Goal: Task Accomplishment & Management: Complete application form

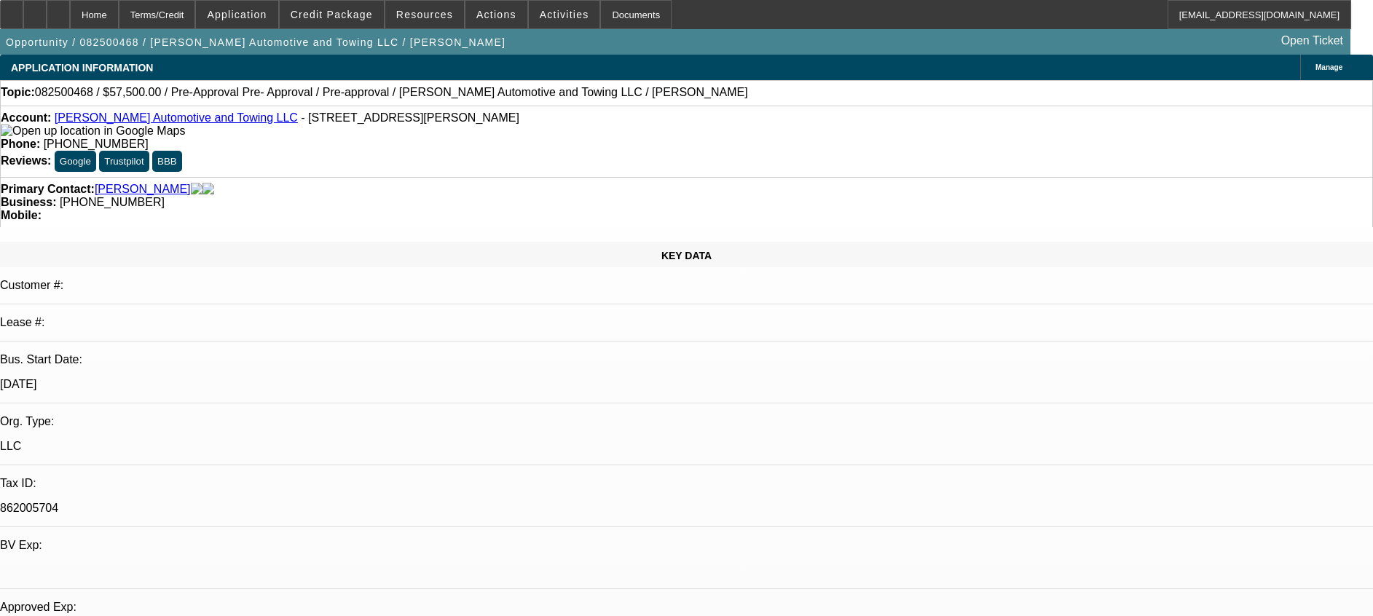
select select "0"
select select "2"
select select "0.1"
select select "4"
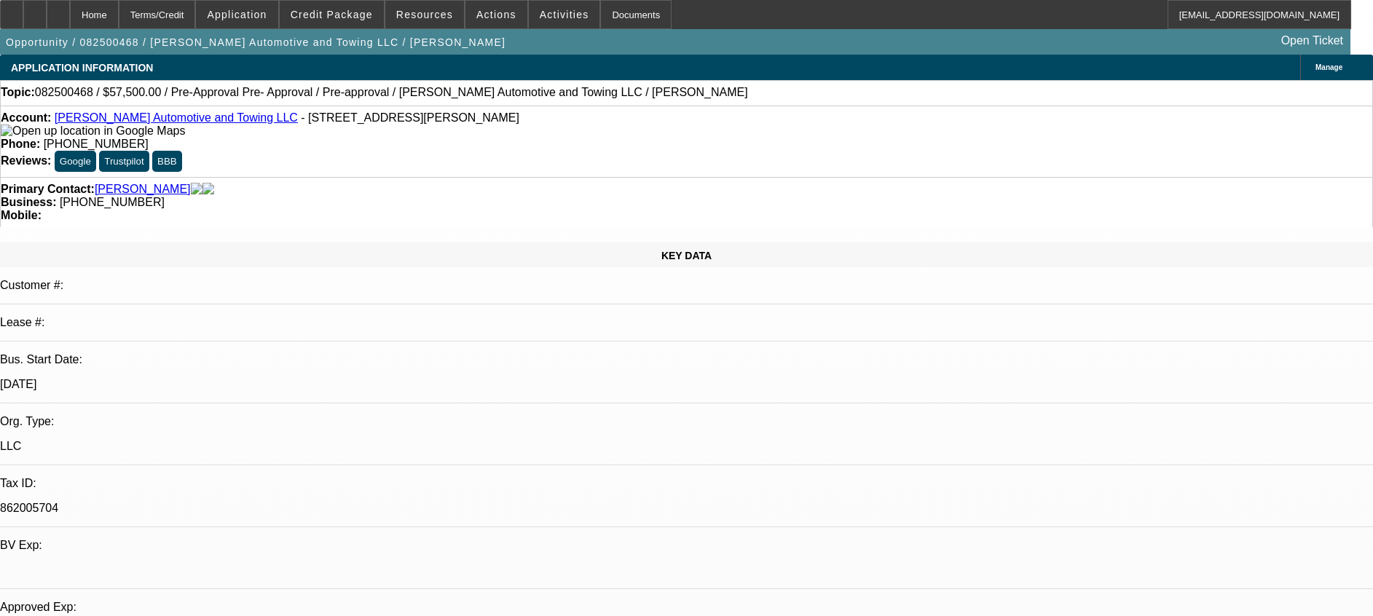
select select "0.2"
select select "2"
select select "0.1"
select select "4"
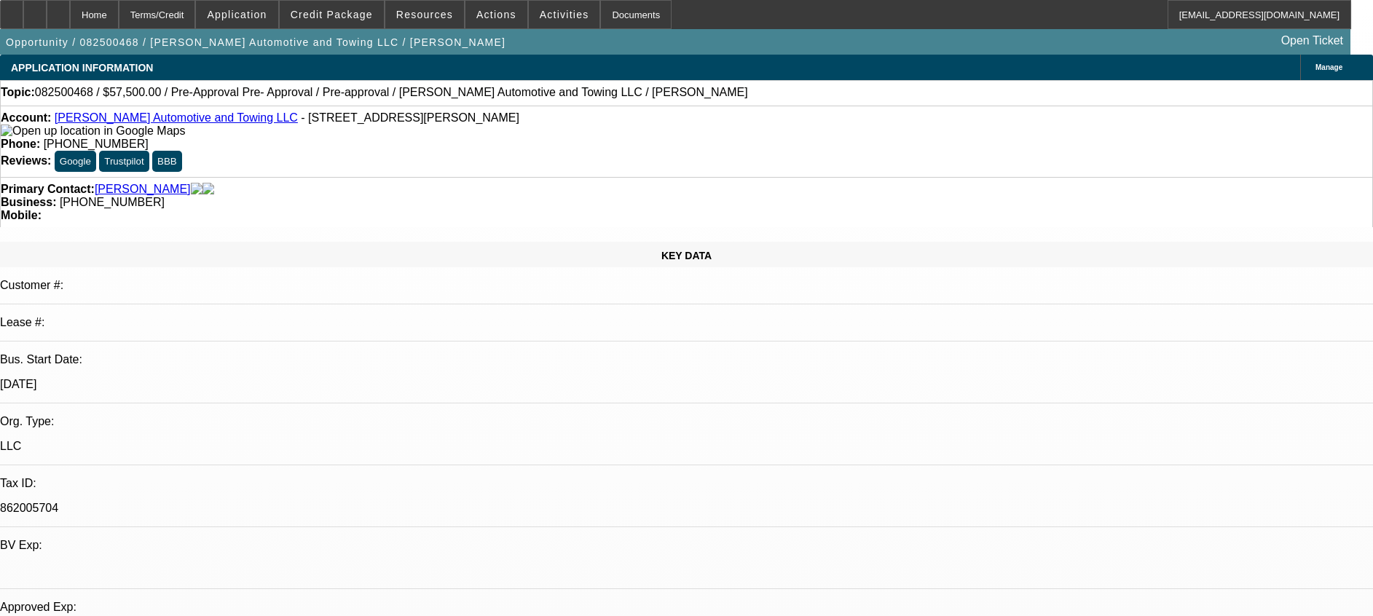
select select "0"
select select "2"
select select "0.1"
select select "4"
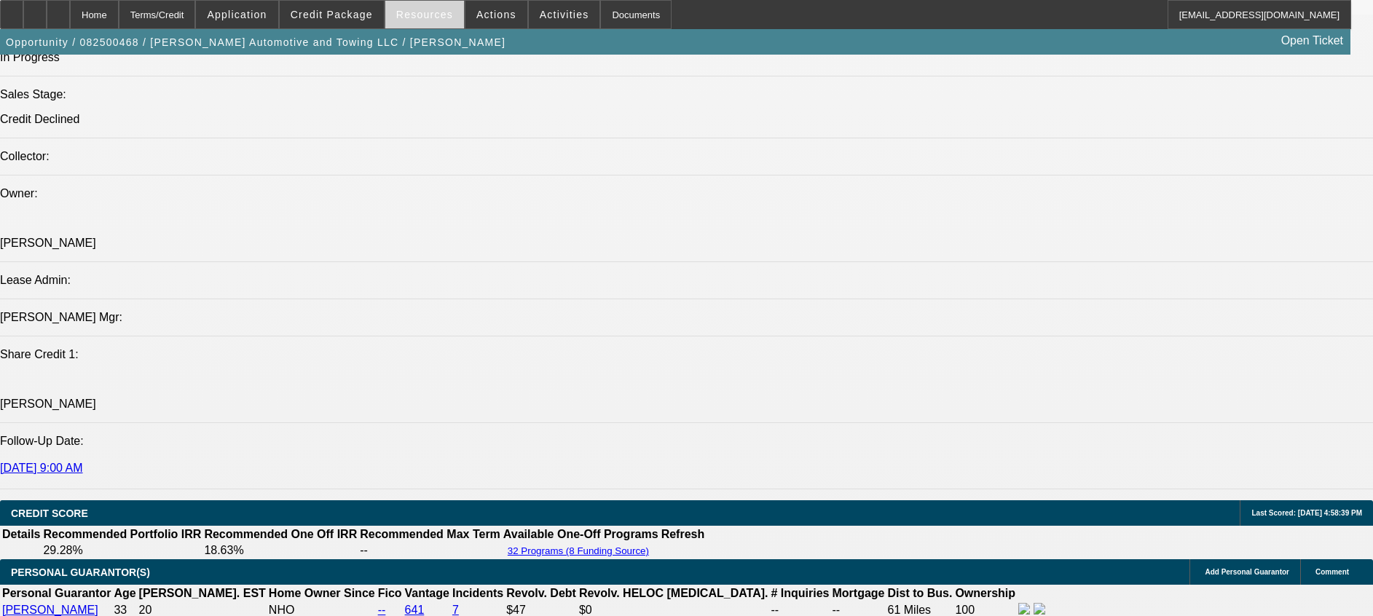
scroll to position [1639, 0]
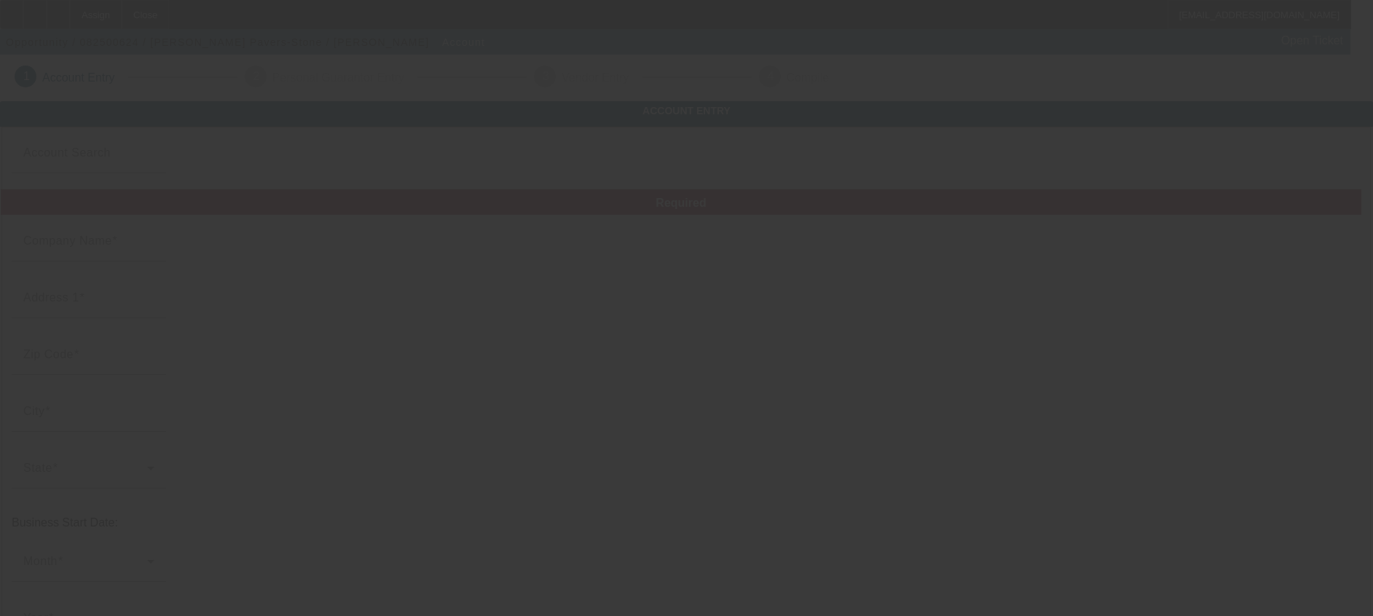
type input "[PERSON_NAME] Pavers-Stone"
type input "12372 E Birchbark Ct"
type input "34450"
type input "Inverness"
type input "[PHONE_NUMBER]"
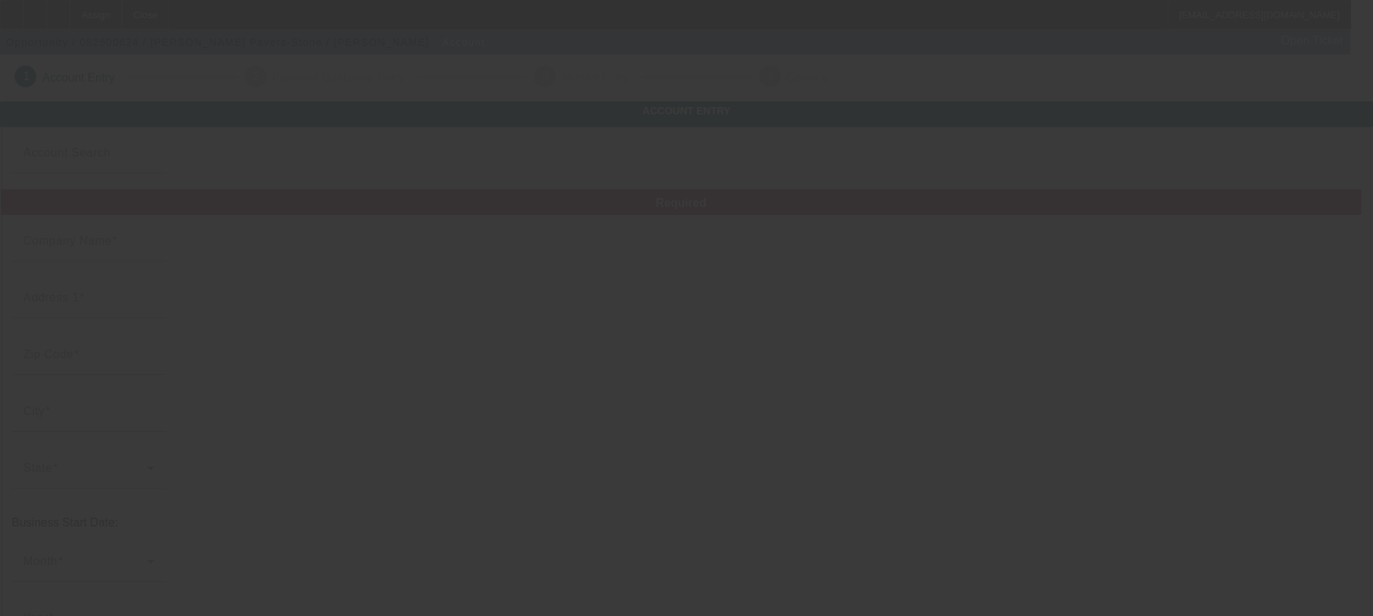
type input "hornsscales@yahoo.com"
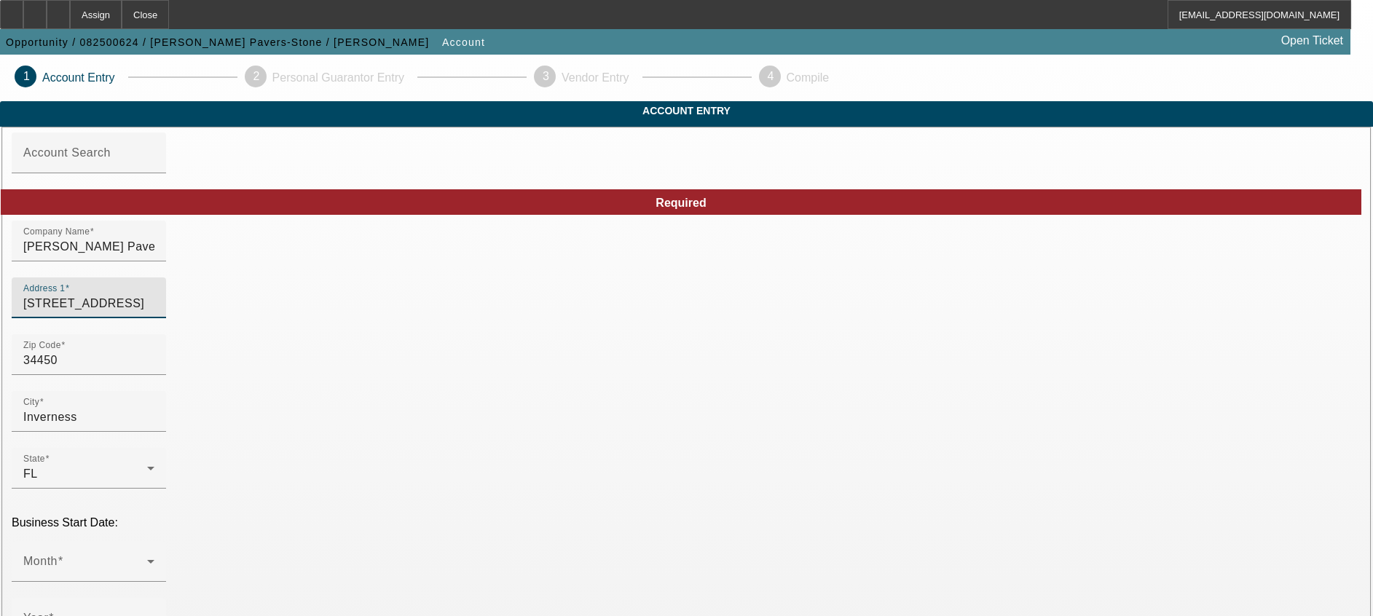
drag, startPoint x: 428, startPoint y: 328, endPoint x: 248, endPoint y: 324, distance: 179.9
paste input "221 S easy stree"
type input "221 S easy street"
click at [154, 369] on input "34450" at bounding box center [88, 360] width 131 height 17
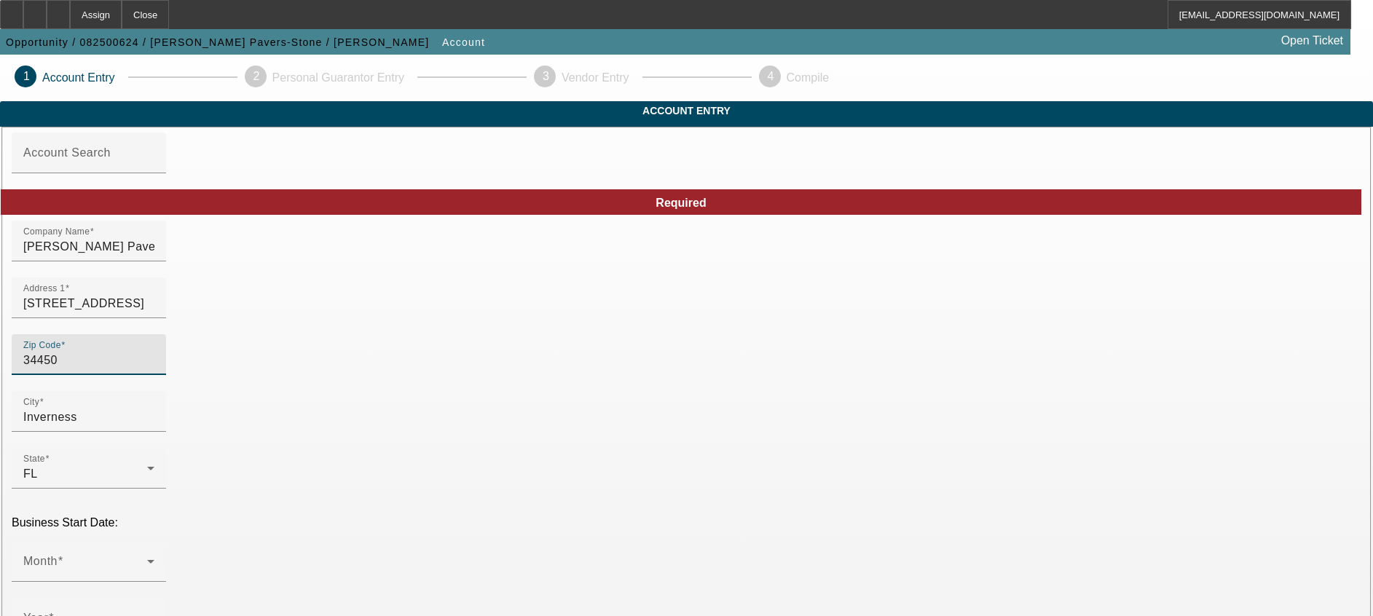
click at [154, 369] on input "34450" at bounding box center [88, 360] width 131 height 17
paste input "61"
type input "34461"
type input "Lecanto"
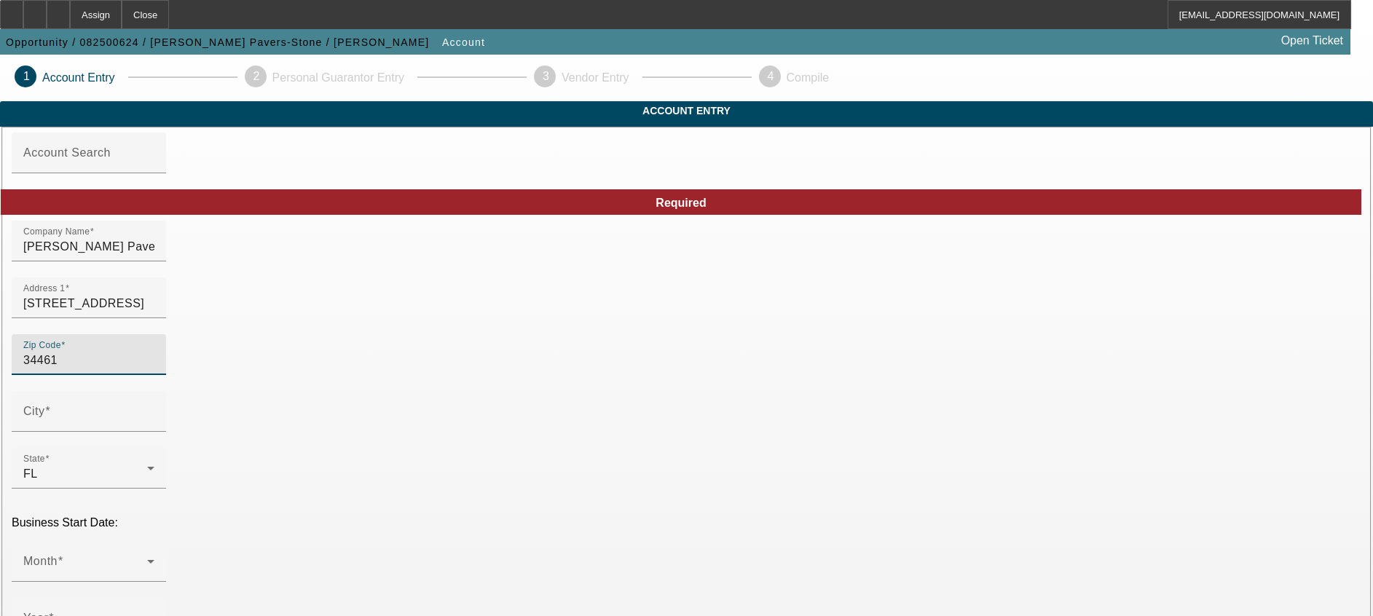
type input "Citrus"
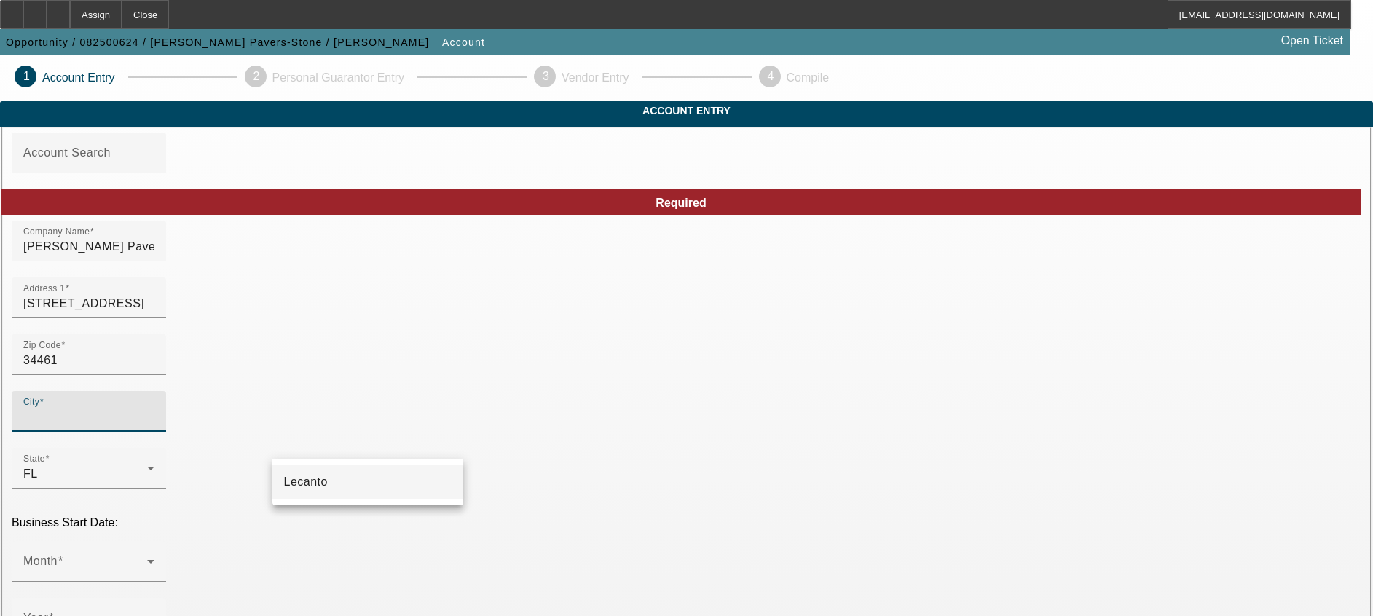
click at [379, 476] on mat-option "Lecanto" at bounding box center [367, 482] width 191 height 35
type input "Lecanto"
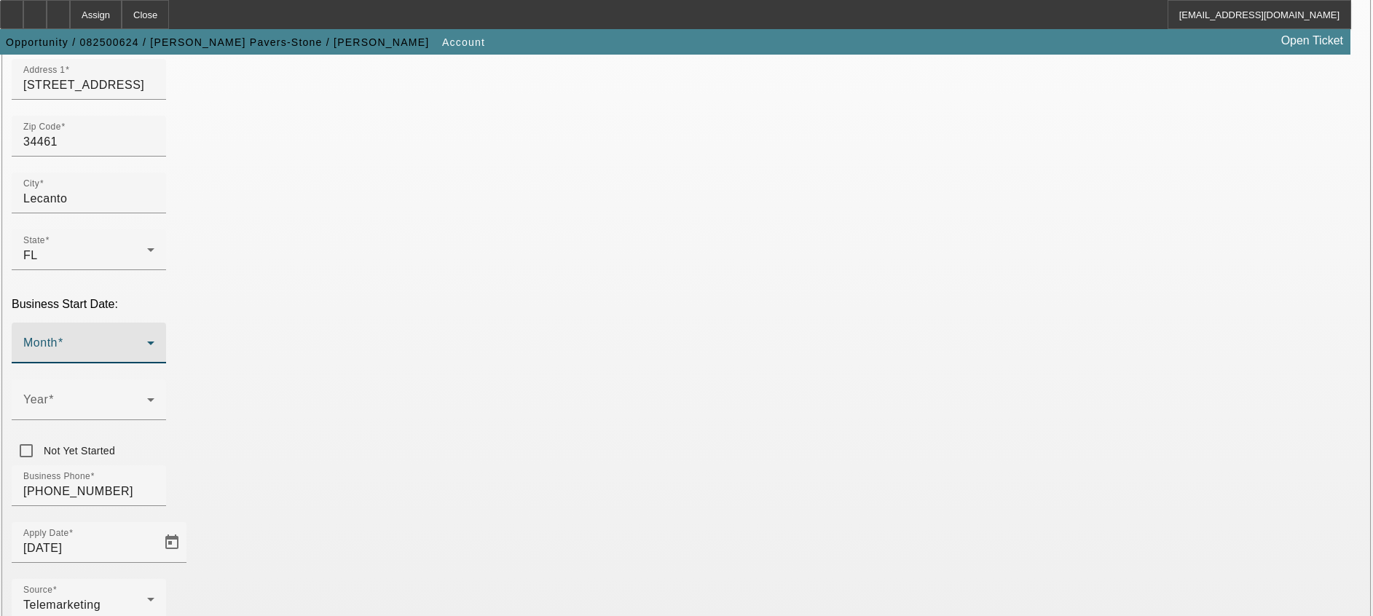
click at [159, 334] on icon at bounding box center [150, 342] width 17 height 17
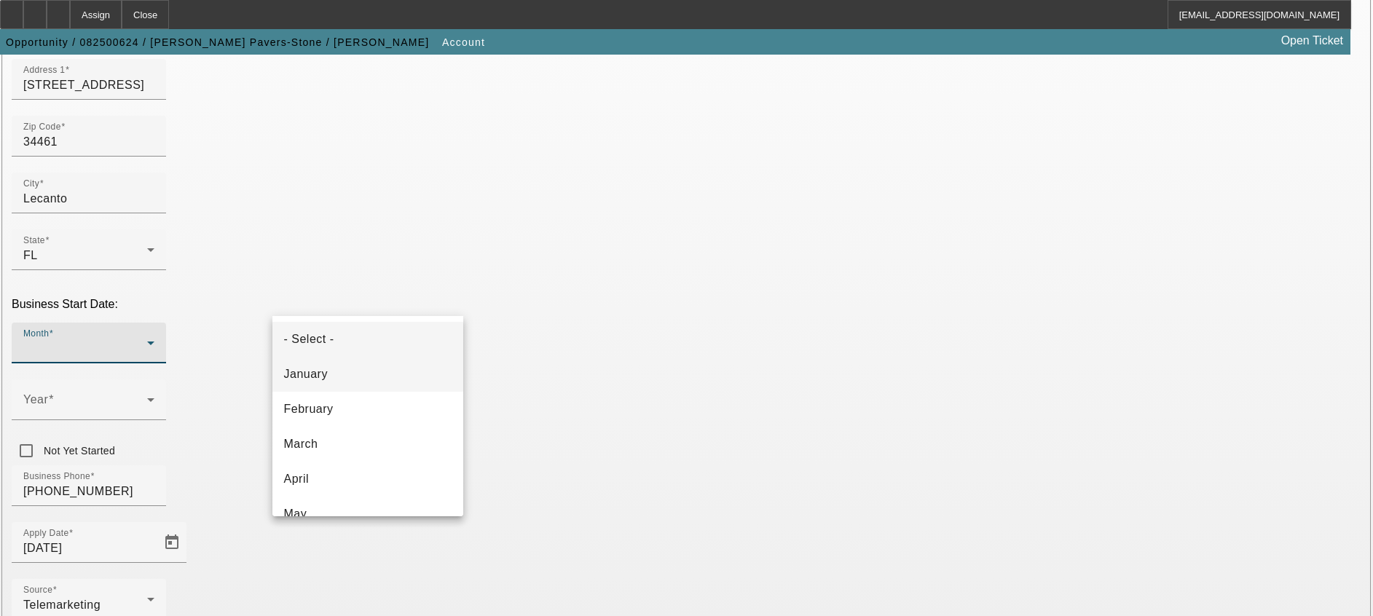
click at [387, 382] on mat-option "January" at bounding box center [367, 374] width 191 height 35
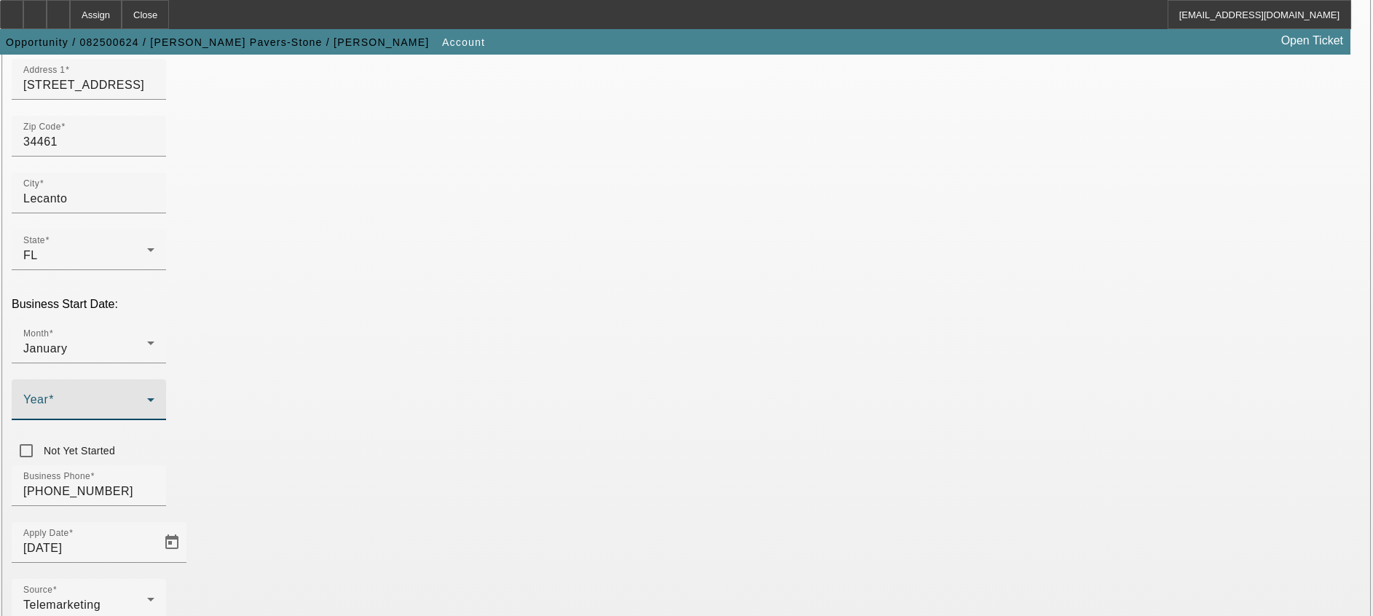
click at [159, 391] on icon at bounding box center [150, 399] width 17 height 17
click at [518, 441] on mat-option "2000" at bounding box center [527, 444] width 84 height 35
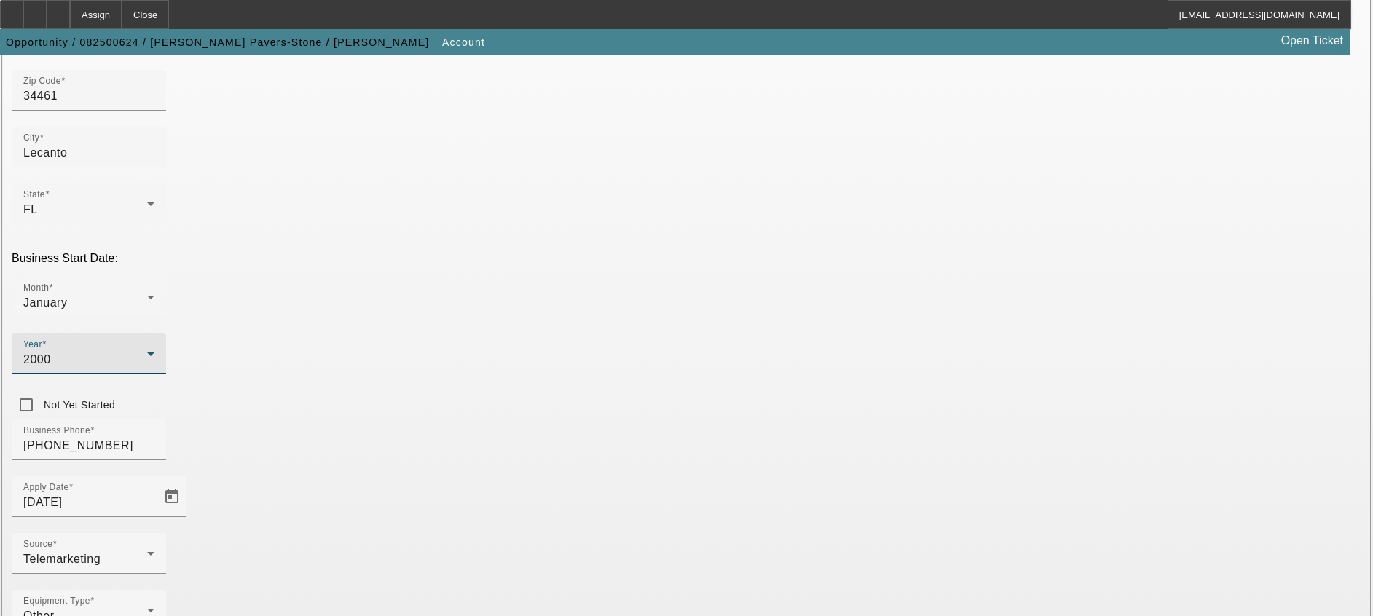
scroll to position [303, 0]
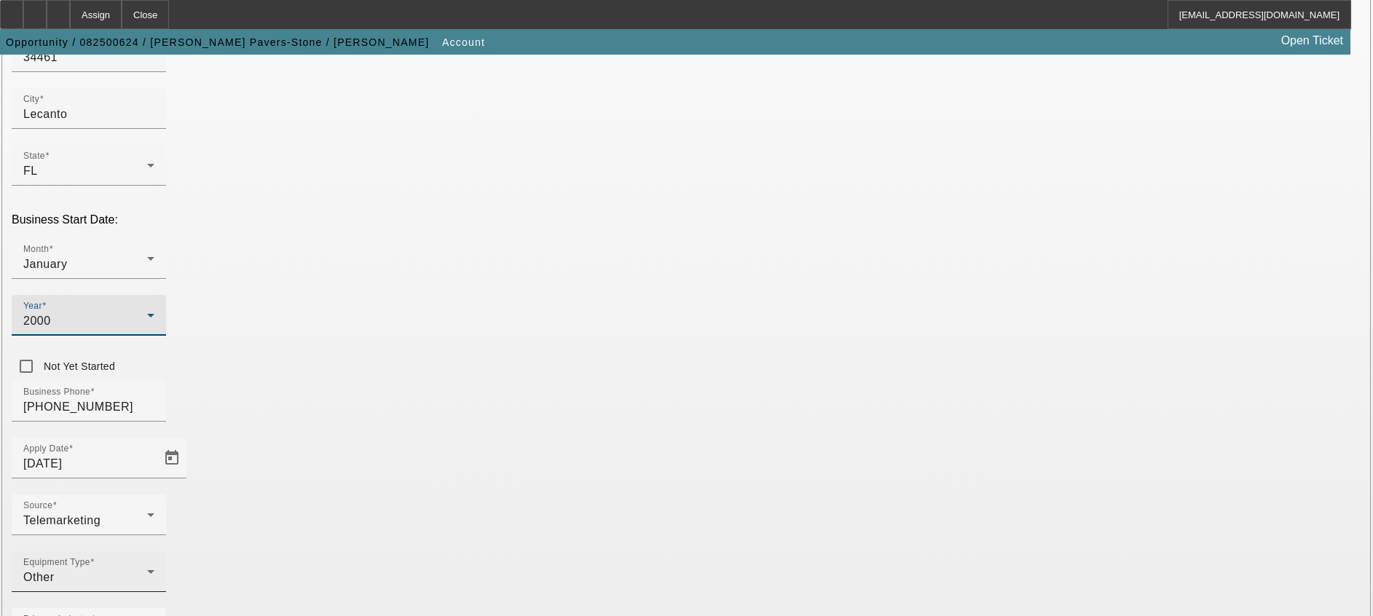
click at [159, 563] on icon at bounding box center [150, 571] width 17 height 17
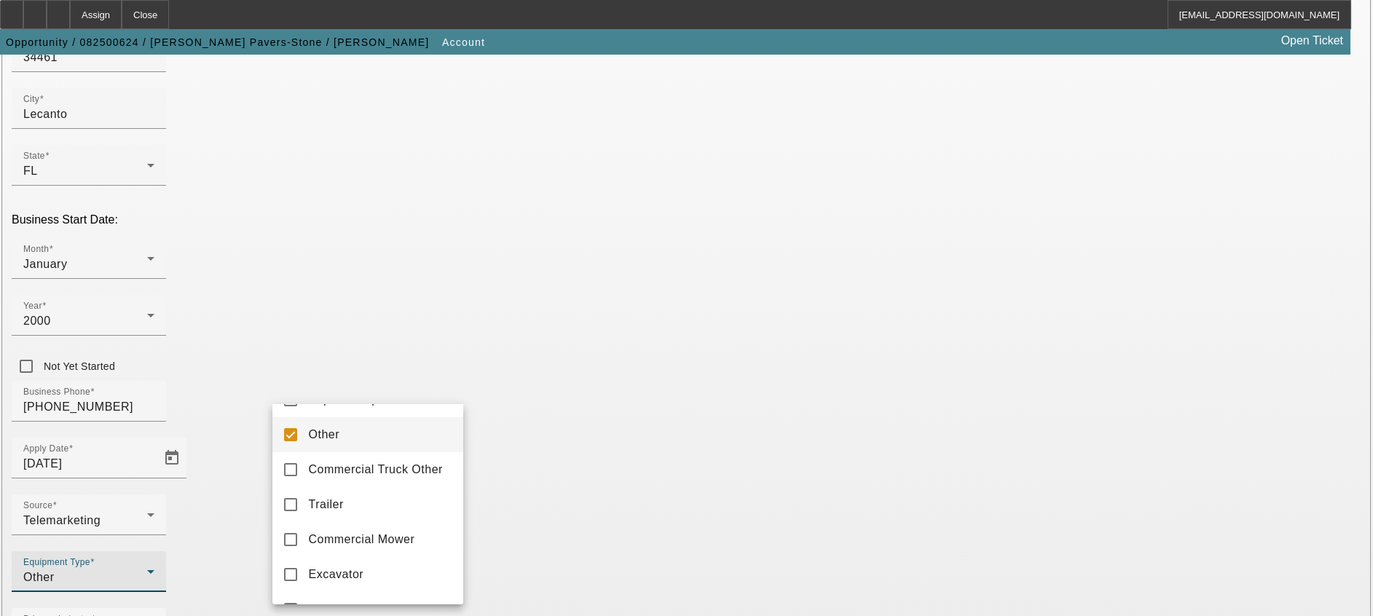
scroll to position [276, 0]
click at [353, 514] on mat-option "Trailer" at bounding box center [367, 501] width 191 height 35
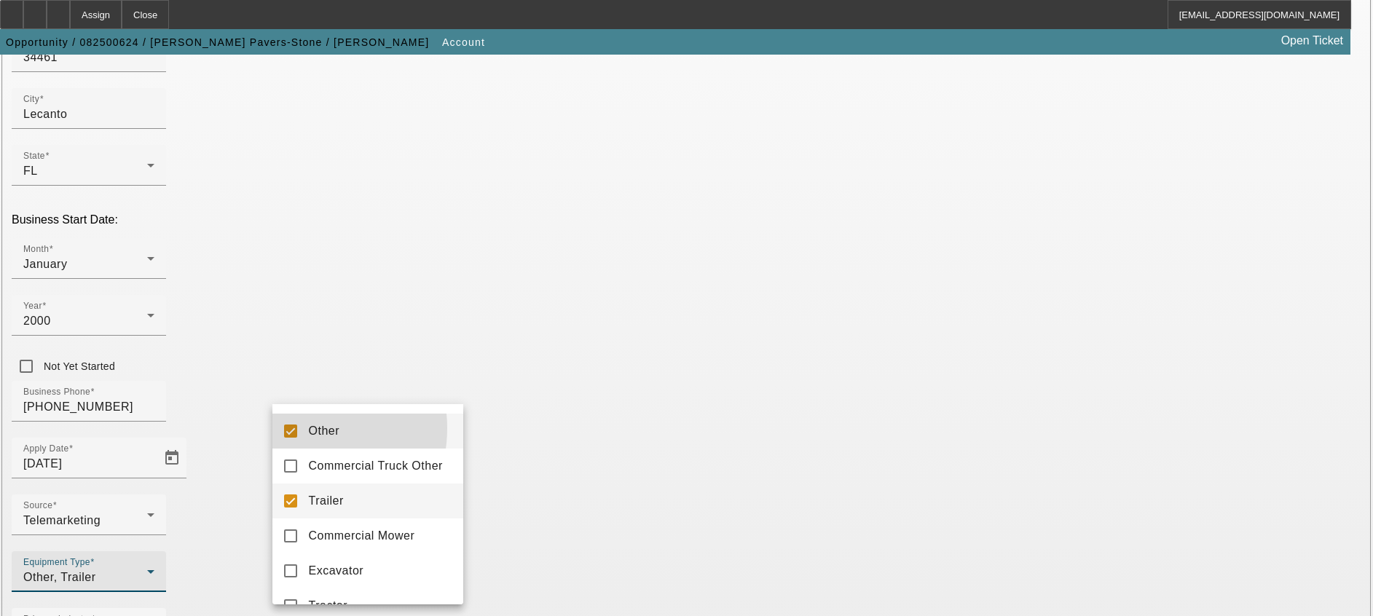
click at [294, 436] on mat-pseudo-checkbox at bounding box center [290, 431] width 13 height 13
click at [444, 385] on div at bounding box center [686, 308] width 1373 height 616
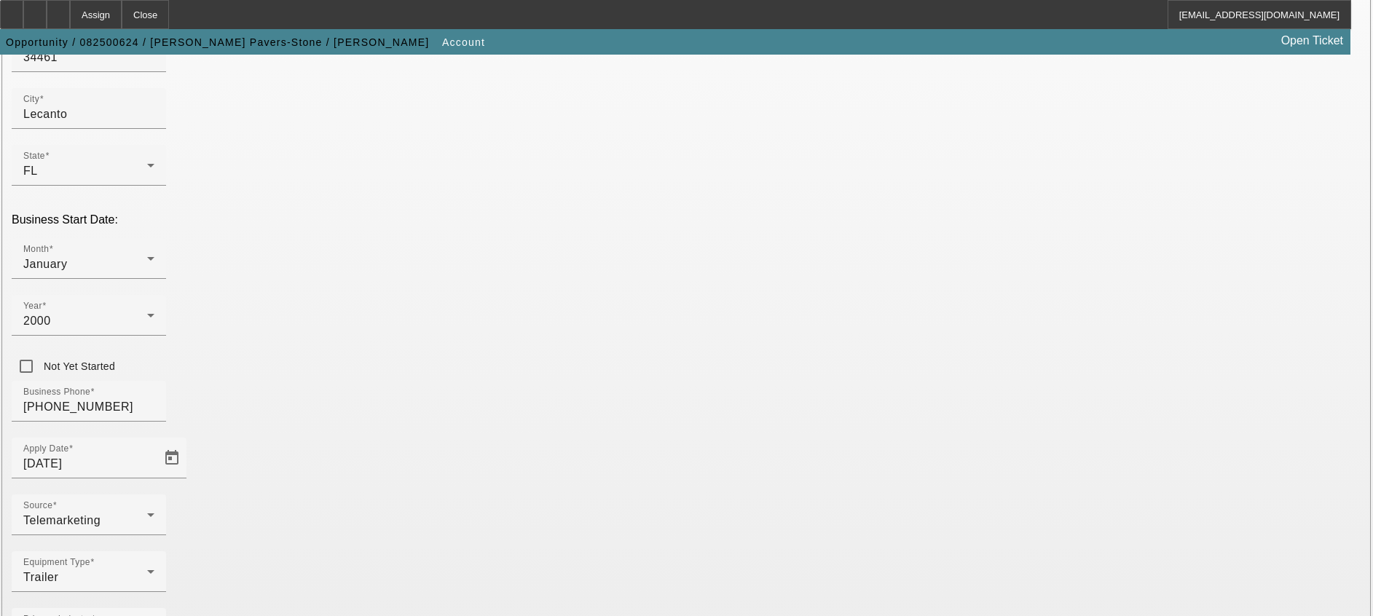
paste input "263572622"
type input "263572622"
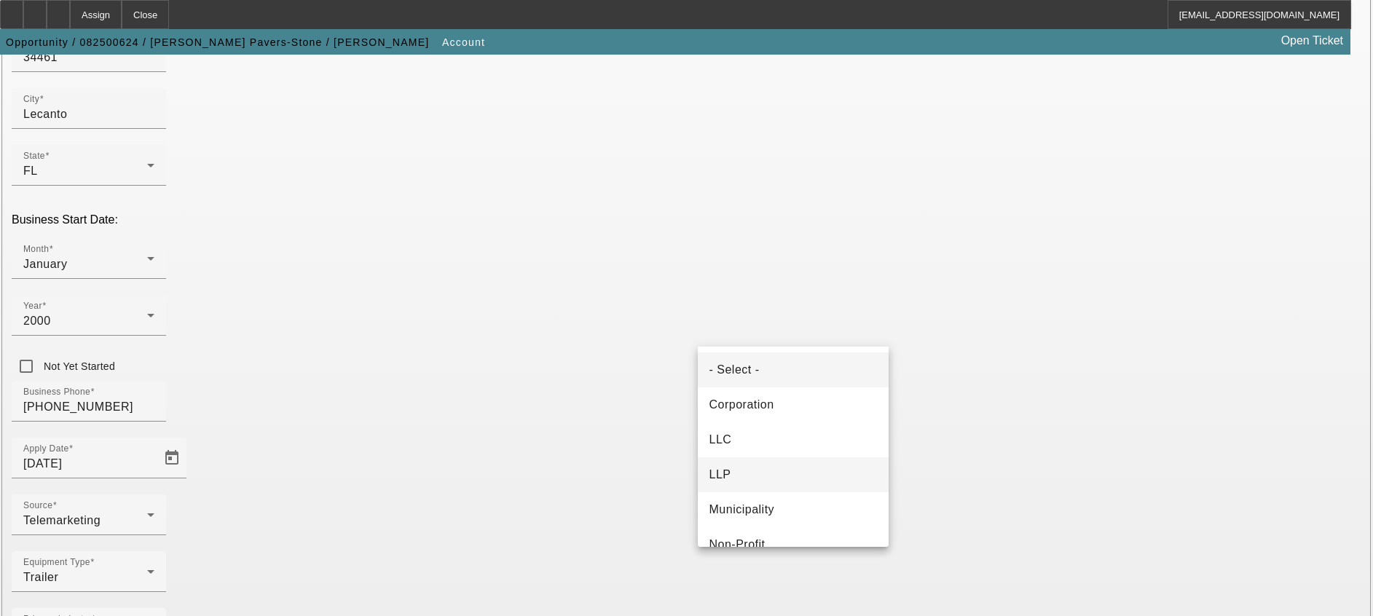
scroll to position [91, 0]
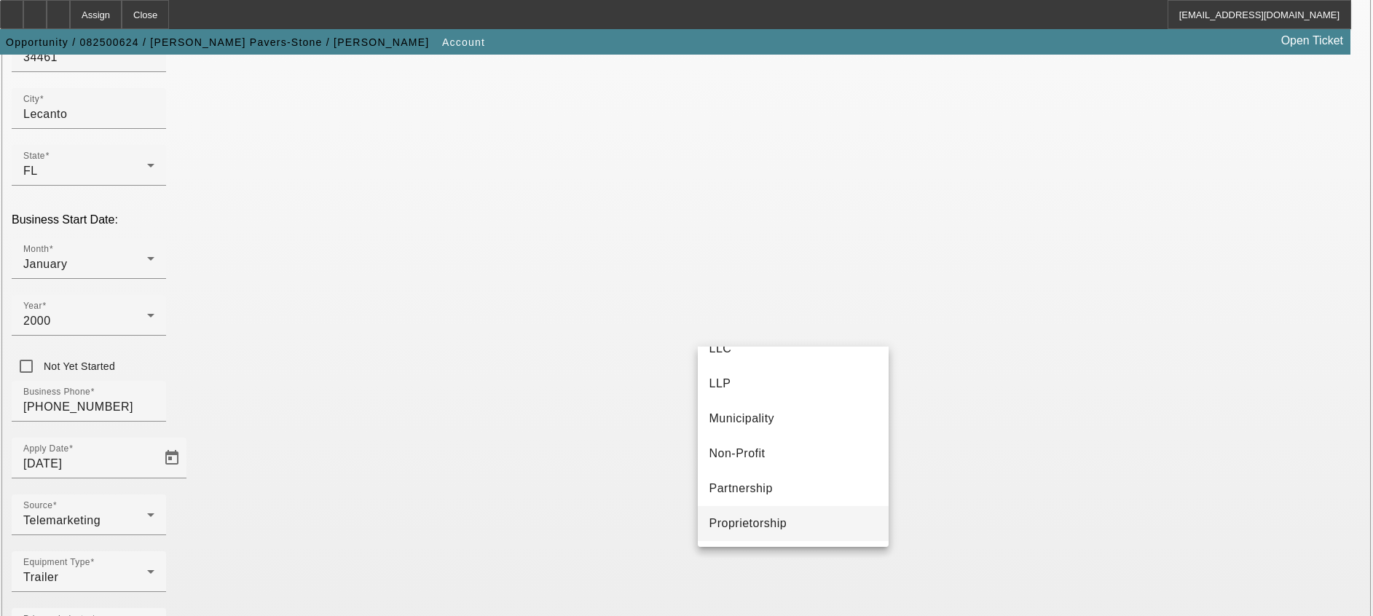
click at [774, 519] on span "Proprietorship" at bounding box center [748, 523] width 78 height 17
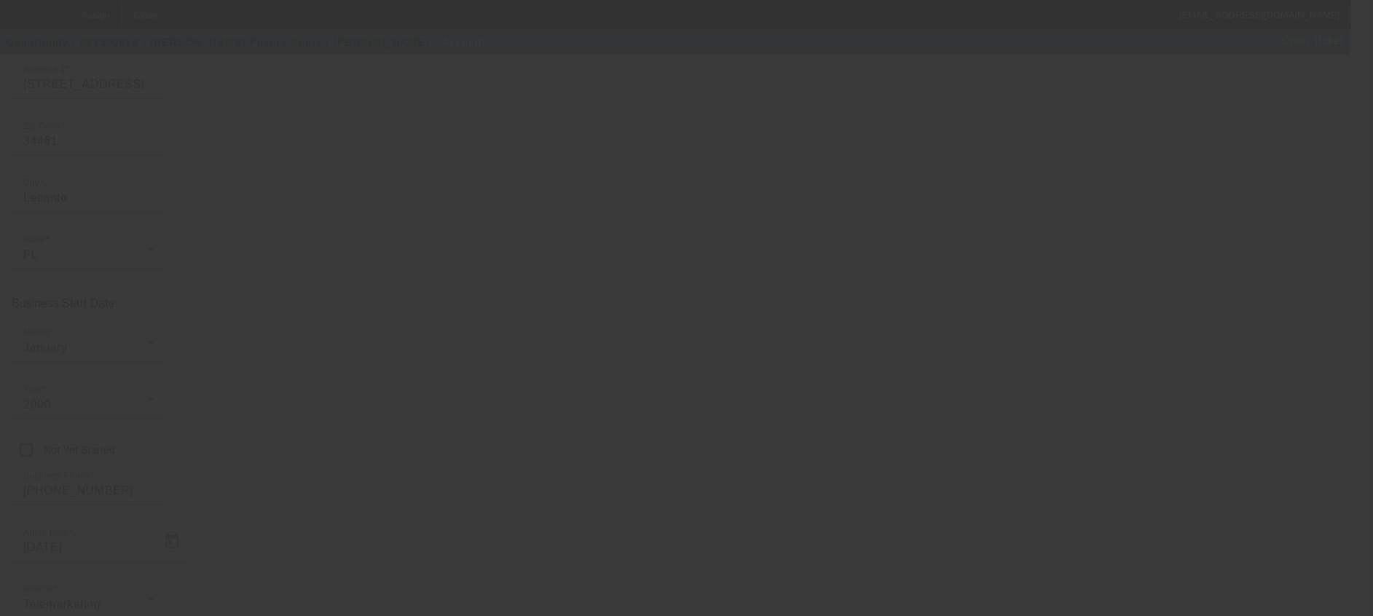
scroll to position [194, 0]
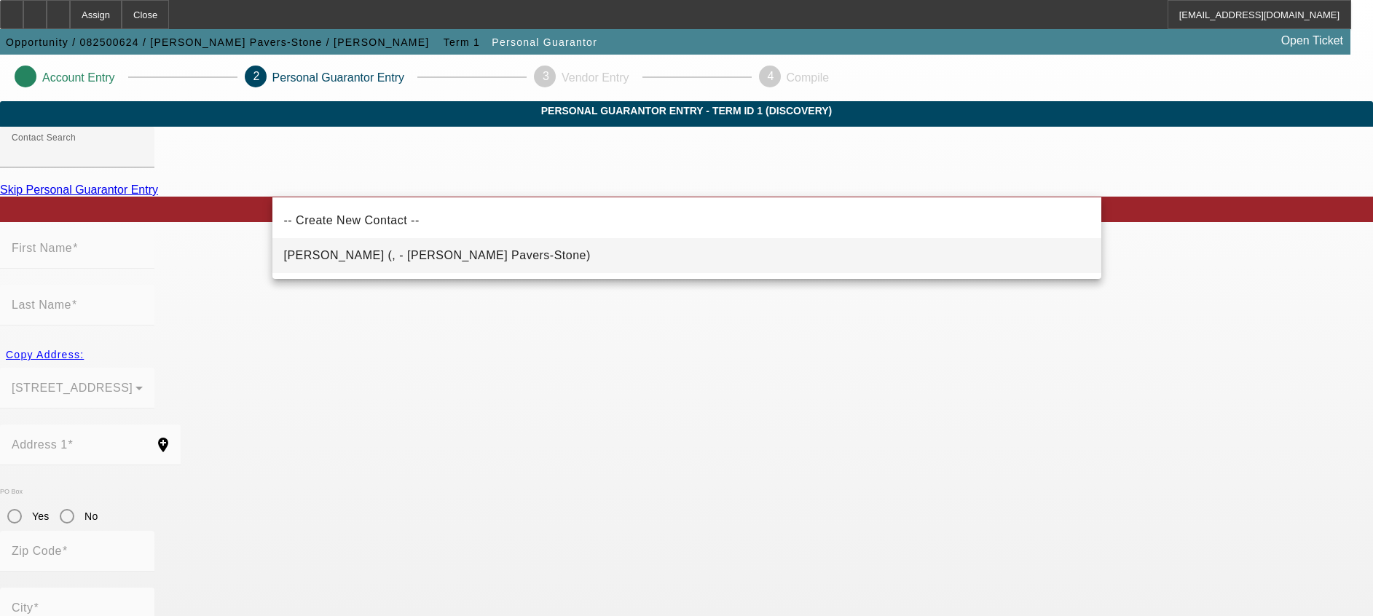
click at [489, 255] on mat-option "Jones, David (, - David Jones's Pavers-Stone)" at bounding box center [686, 255] width 829 height 35
type input "Jones, David (, - David Jones's Pavers-Stone)"
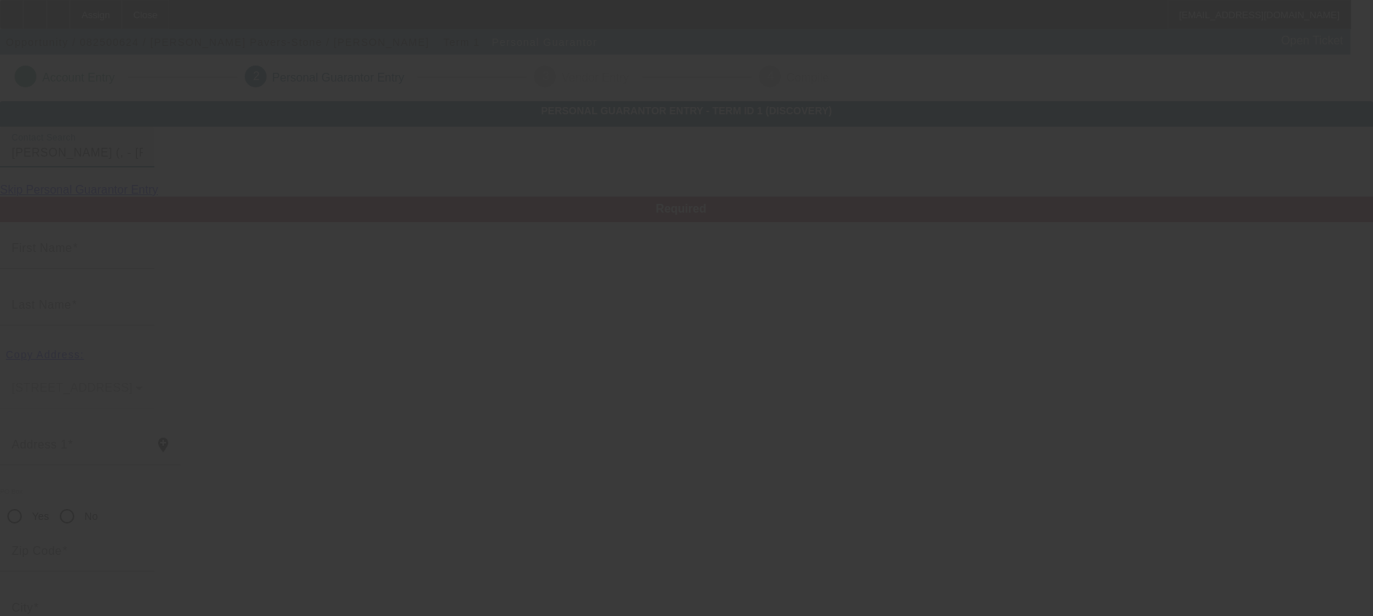
type input "David"
type input "Jones"
radio input "true"
type input "(352) 302-4446"
type input "hornsscales@yahoo.com"
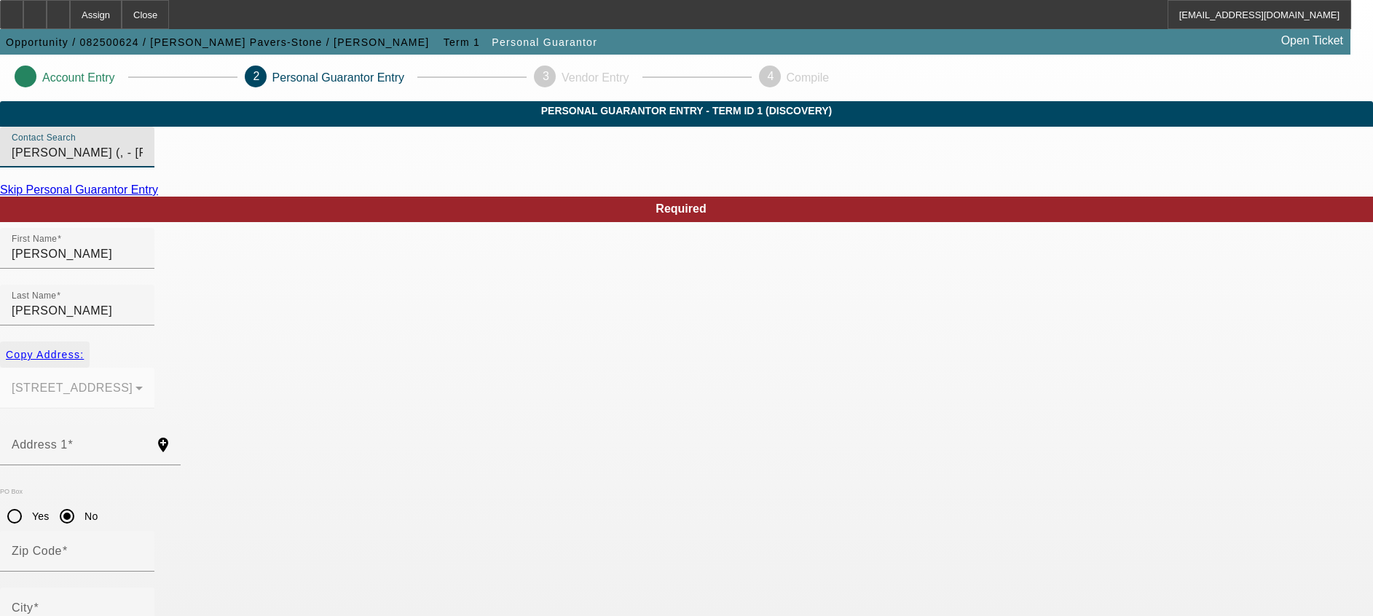
click at [84, 349] on span "Copy Address:" at bounding box center [45, 355] width 78 height 12
type input "221 S easy street"
radio input "false"
type input "34461"
type input "Lecanto"
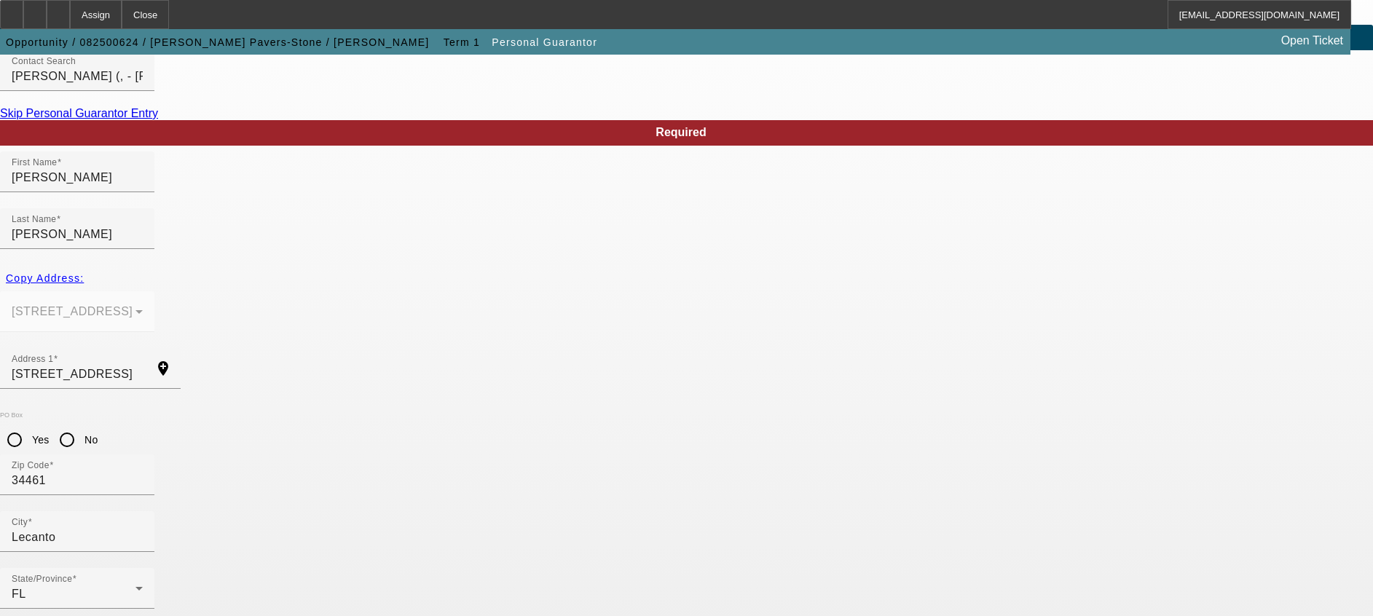
scroll to position [96, 0]
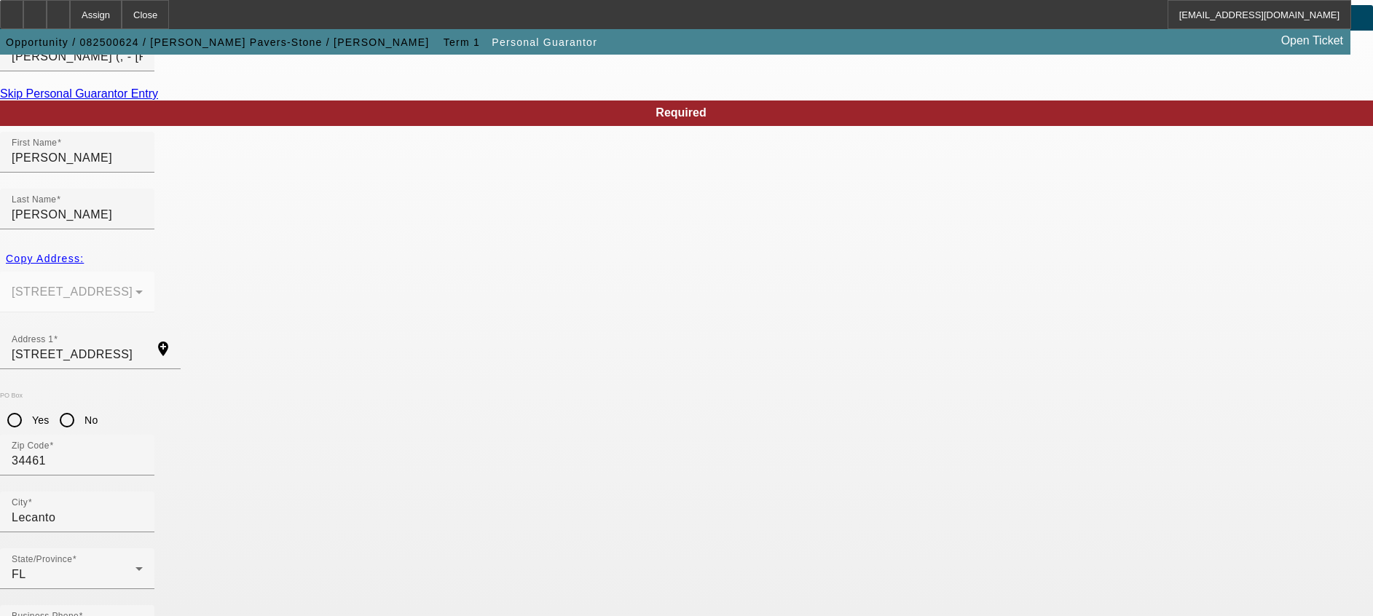
type input "100"
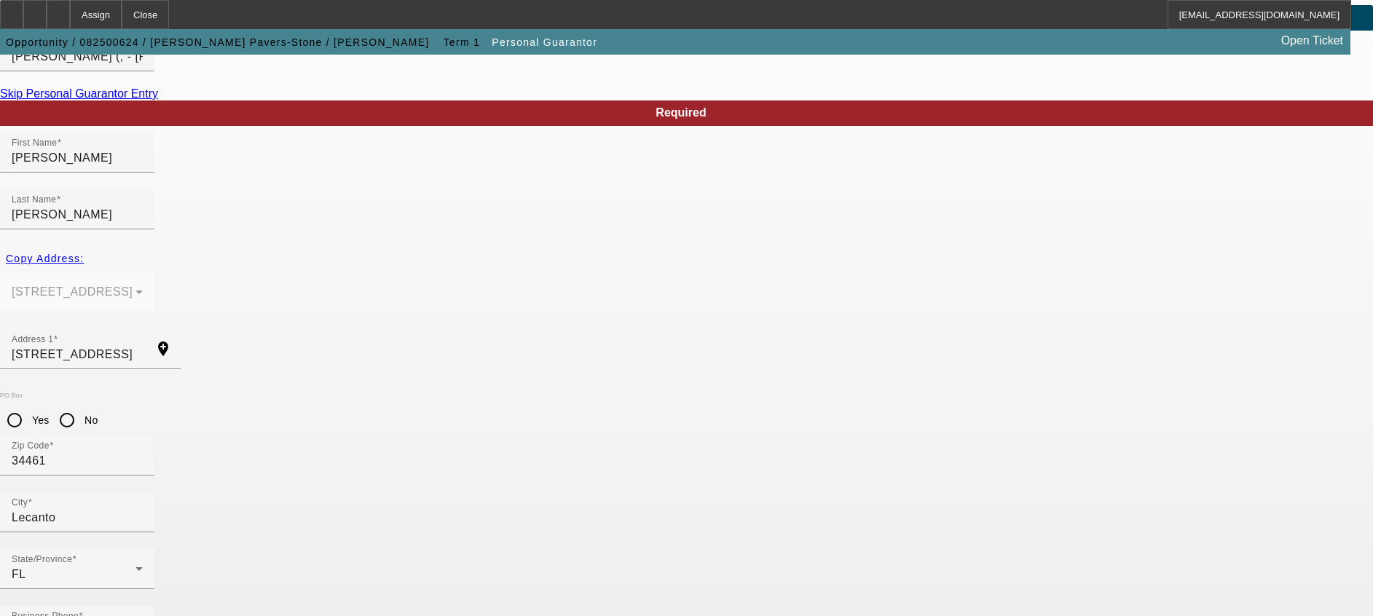
paste input "263-57-2622"
type input "263-57-2622"
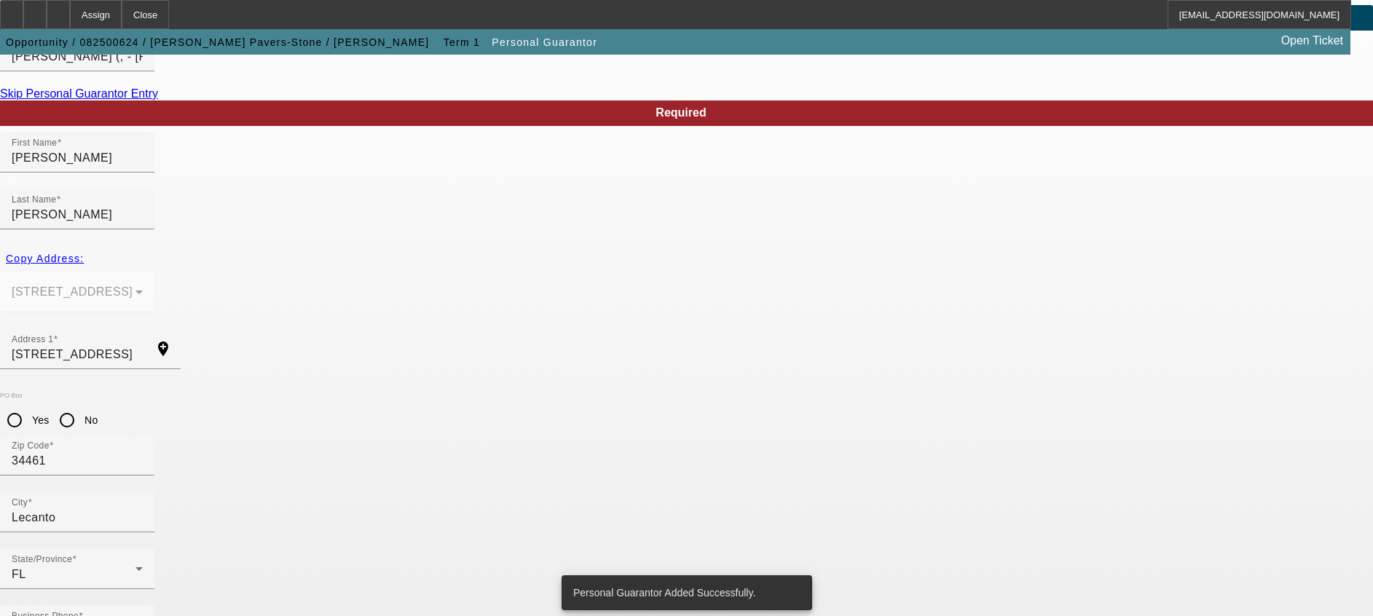
scroll to position [0, 0]
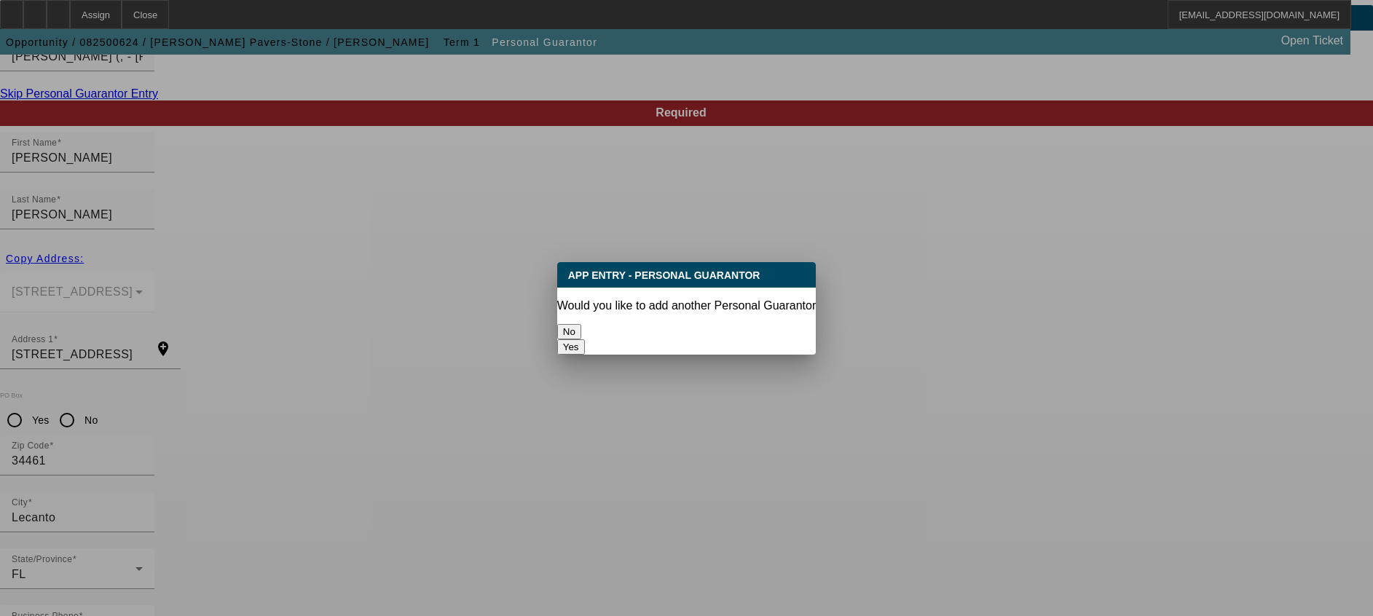
click at [581, 324] on button "No" at bounding box center [569, 331] width 24 height 15
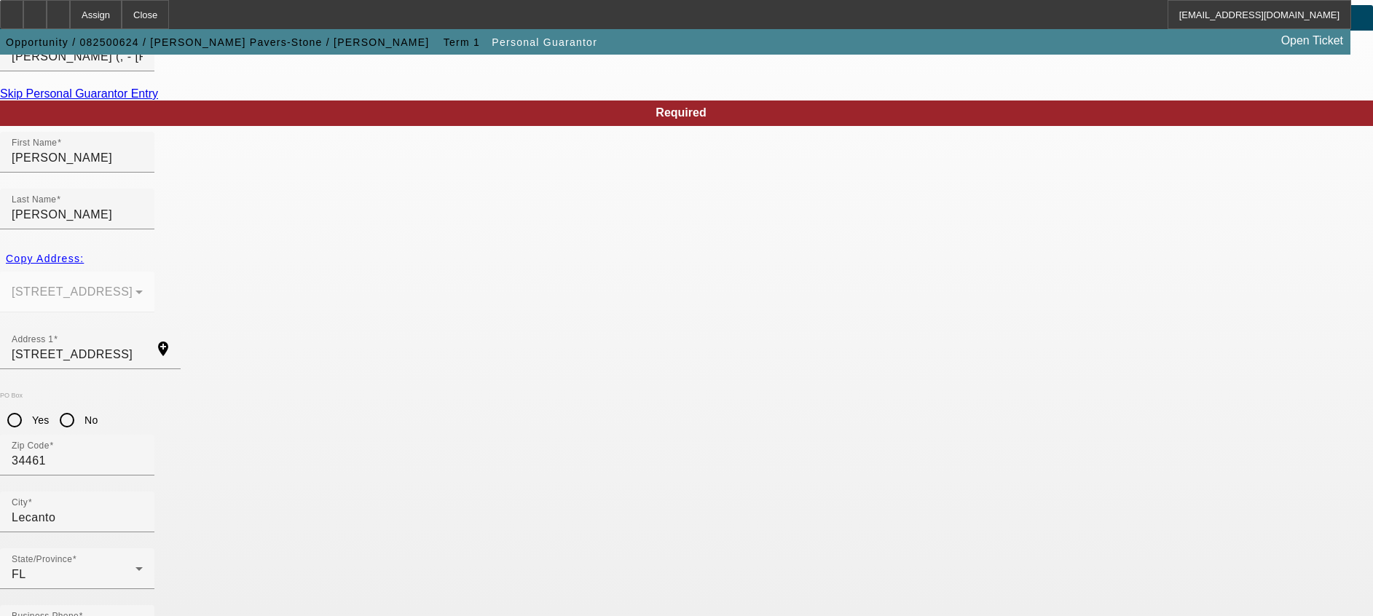
scroll to position [96, 0]
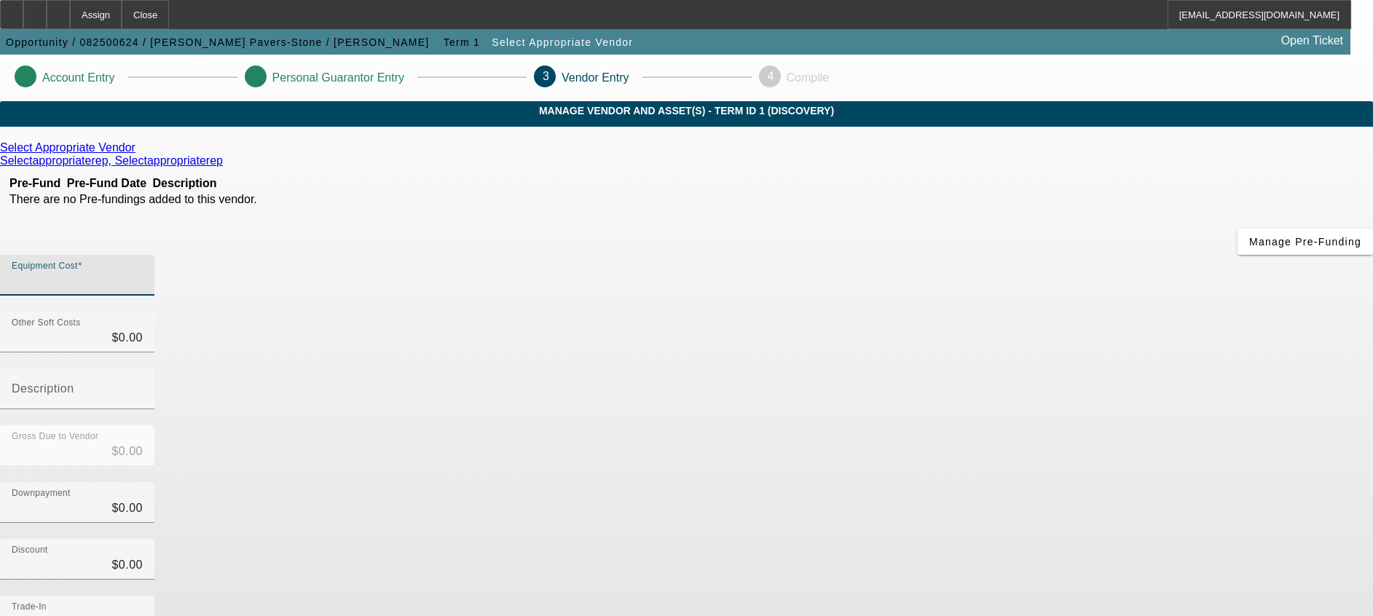
click at [143, 272] on input "Equipment Cost" at bounding box center [77, 280] width 131 height 17
type input "7"
type input "$7.00"
type input "75"
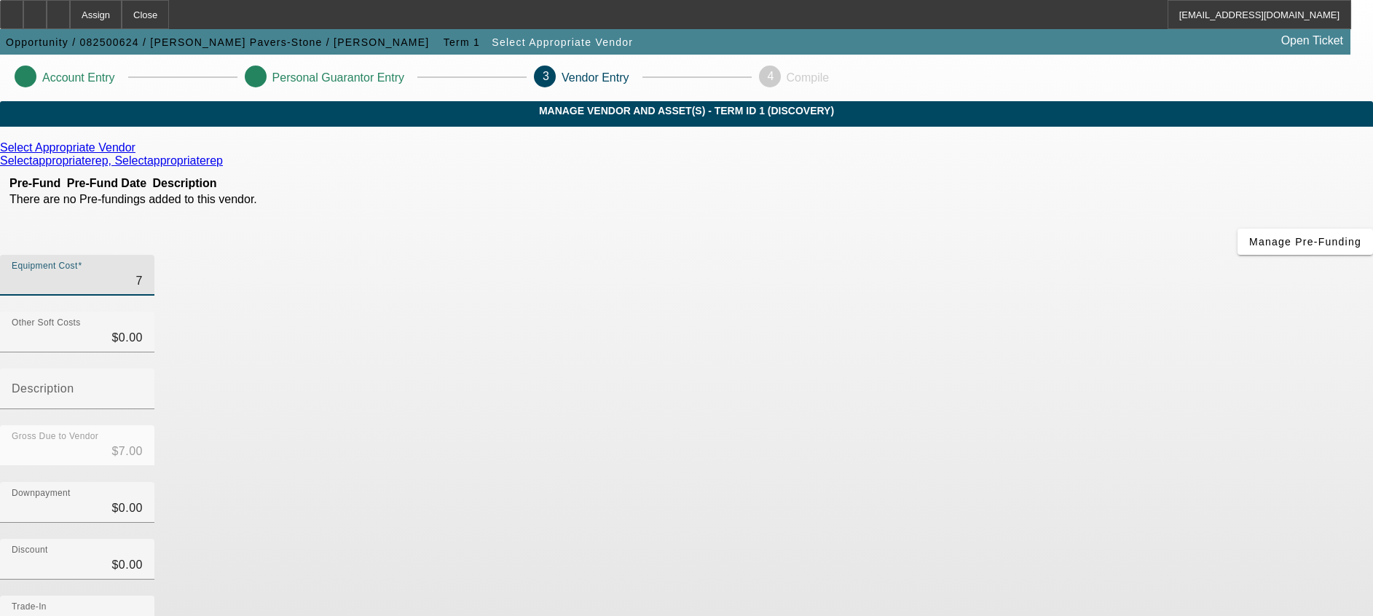
type input "$75.00"
type input "750"
type input "$750.00"
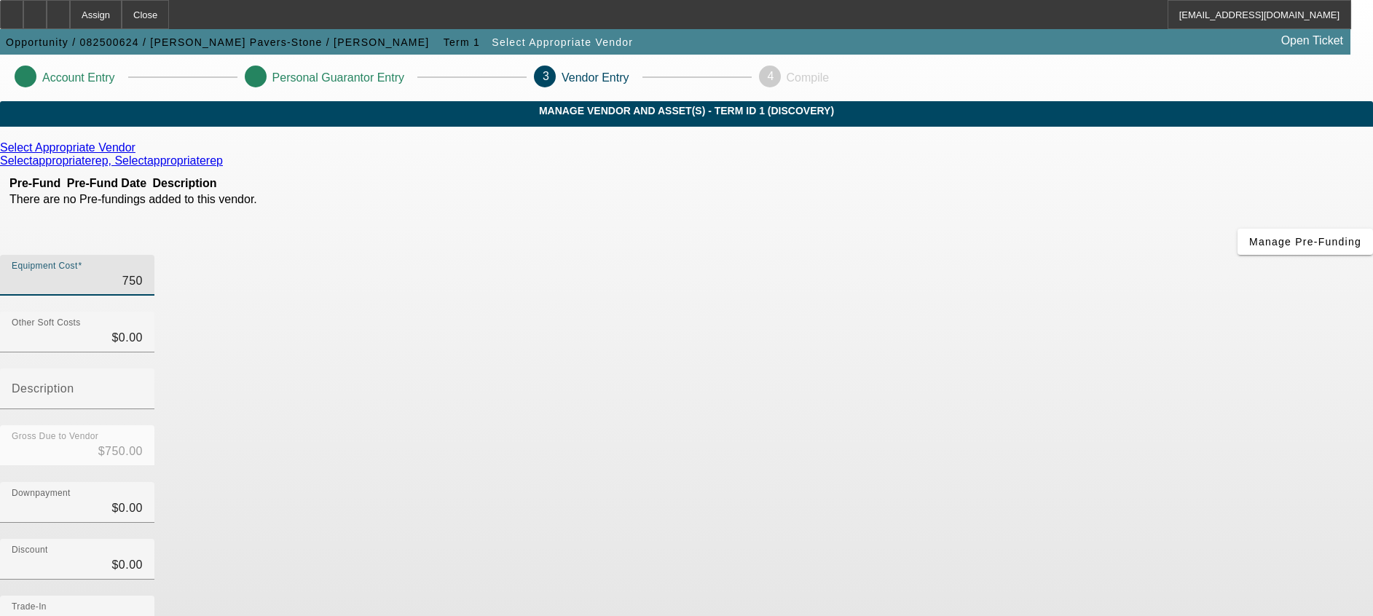
type input "7500"
type input "$7,500.00"
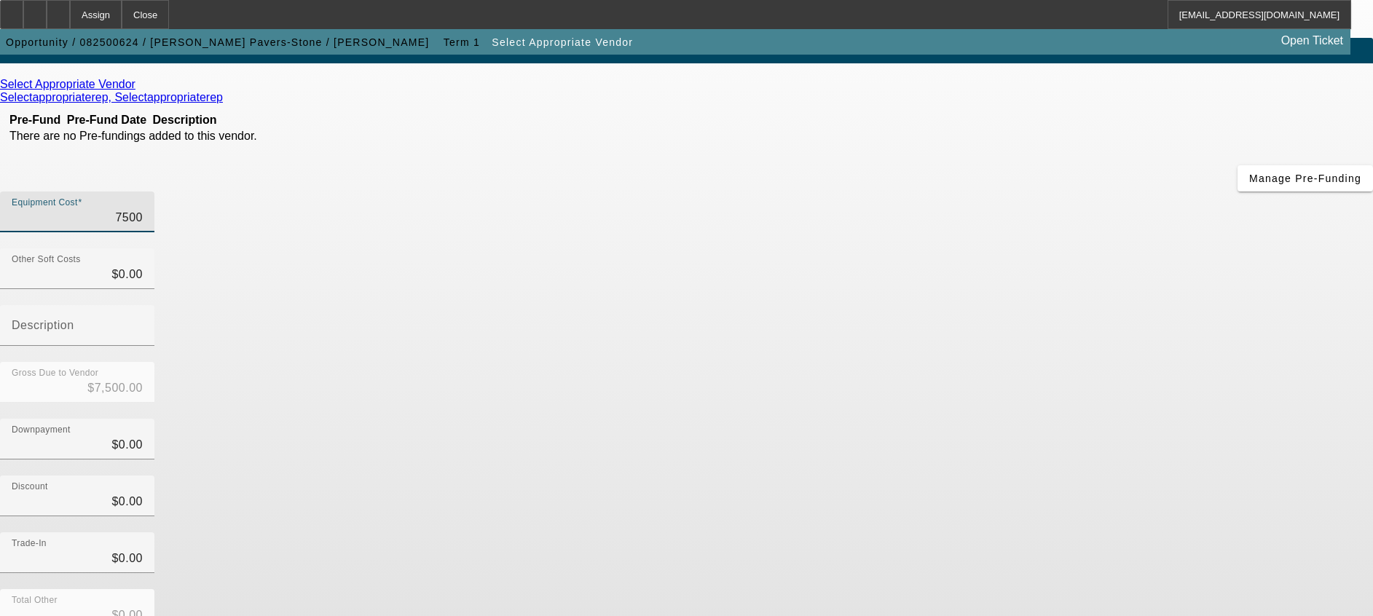
scroll to position [109, 0]
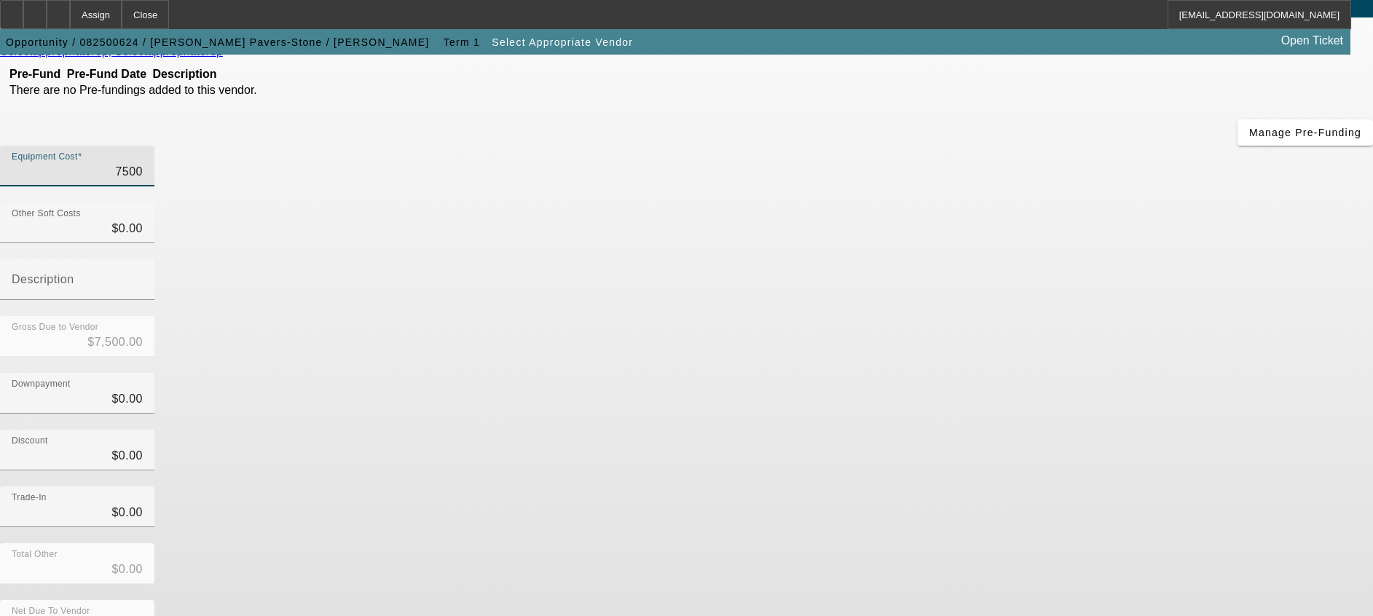
type input "$7,500.00"
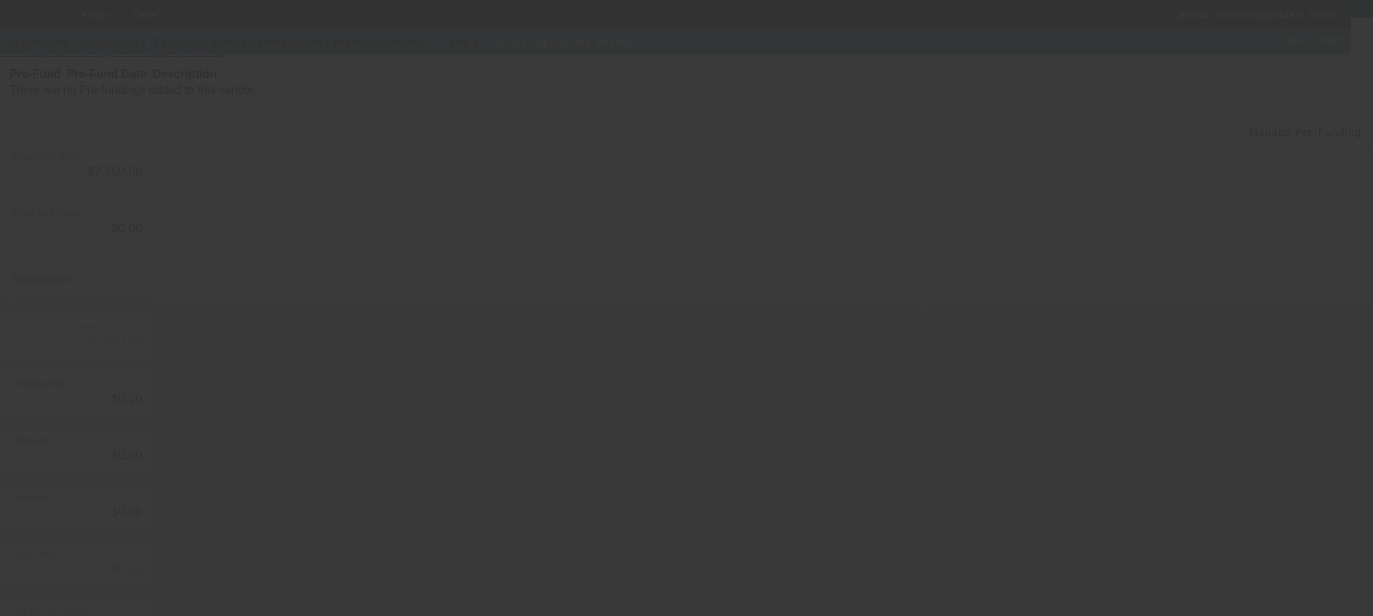
scroll to position [0, 0]
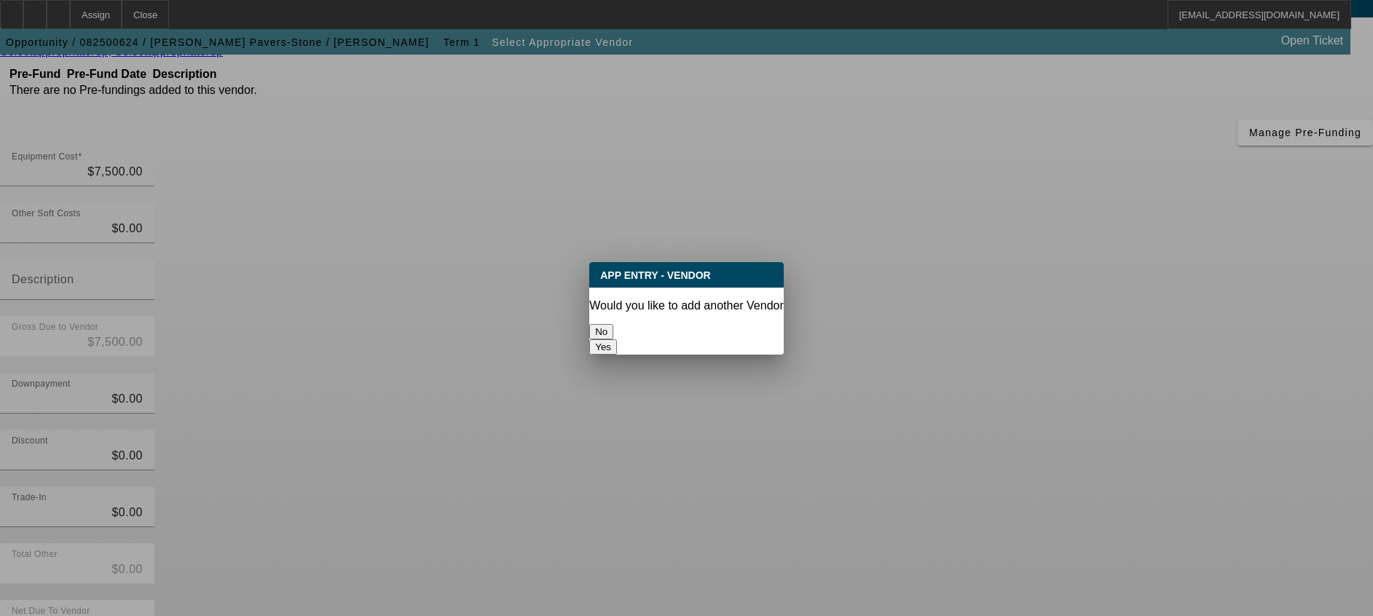
click at [613, 324] on button "No" at bounding box center [601, 331] width 24 height 15
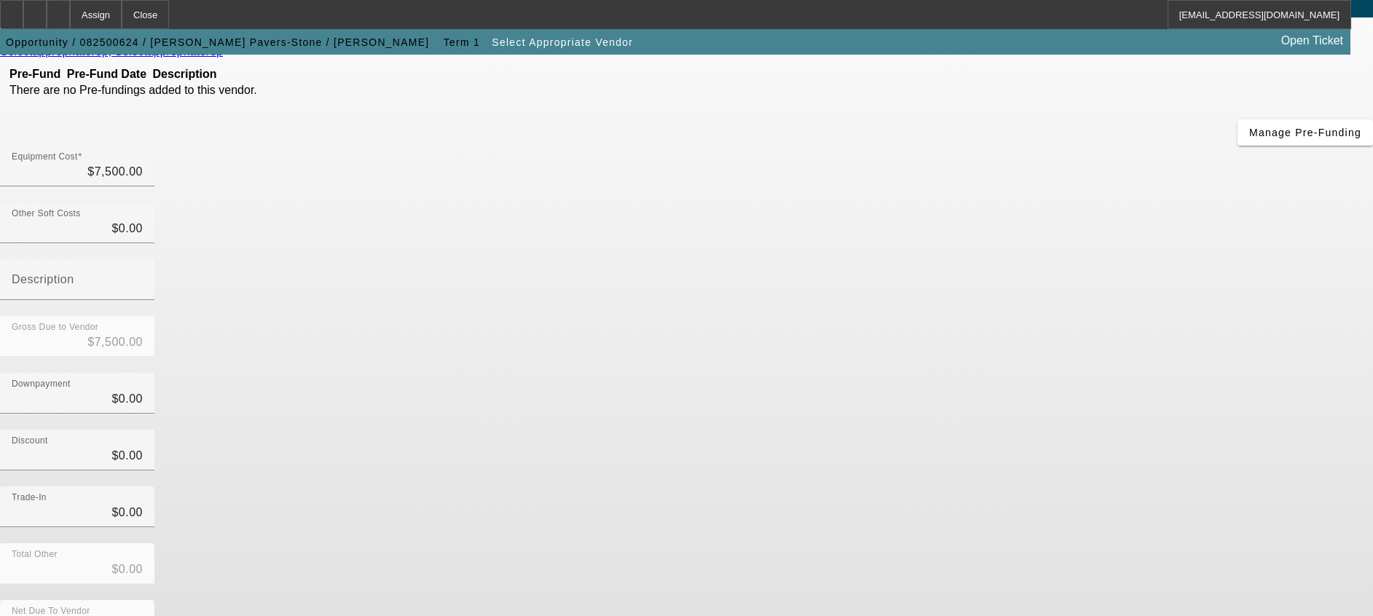
scroll to position [109, 0]
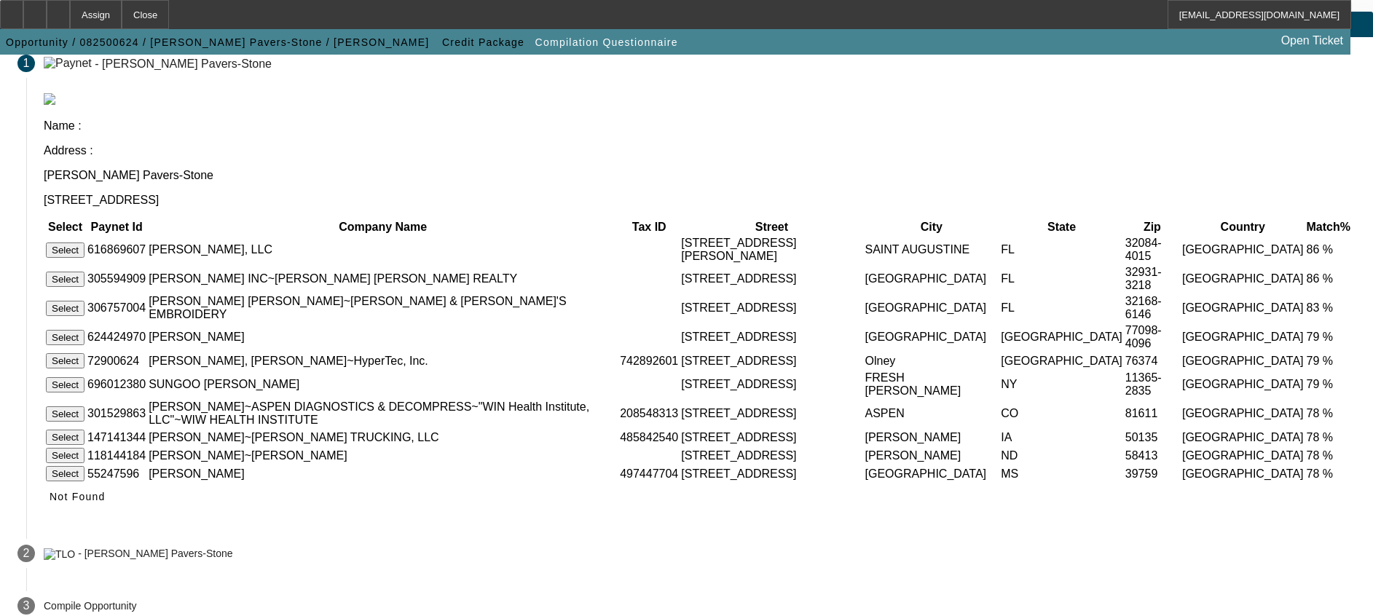
scroll to position [127, 0]
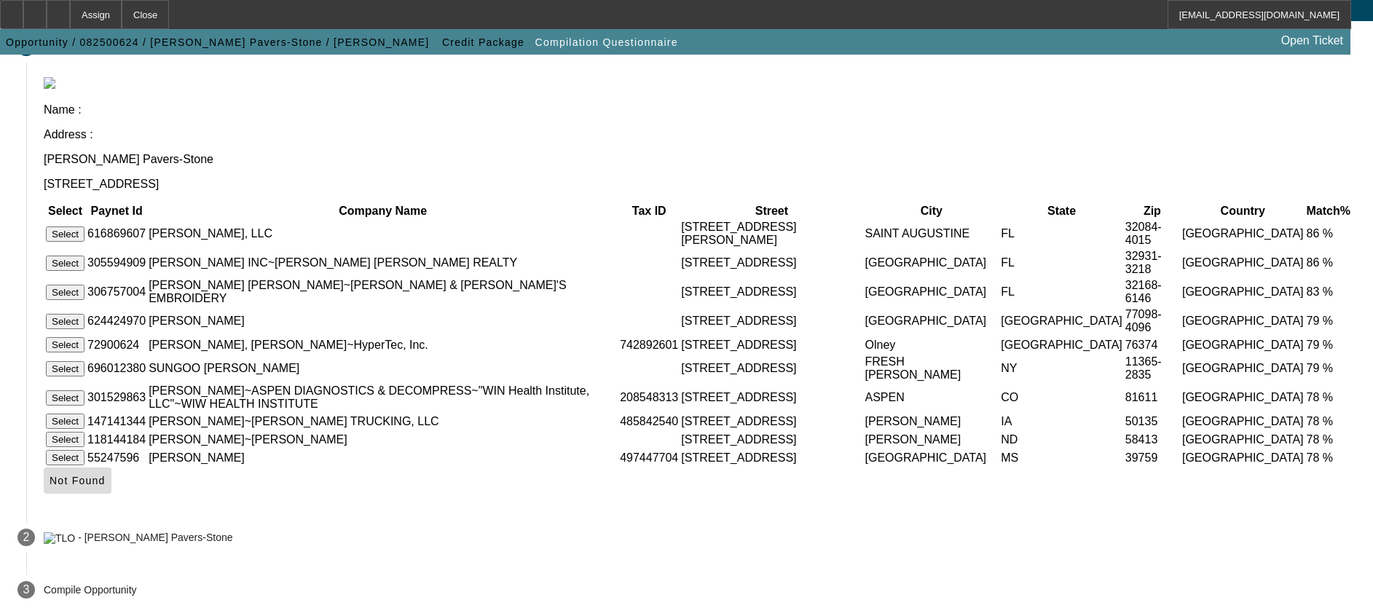
click at [106, 485] on span "Not Found" at bounding box center [78, 481] width 56 height 12
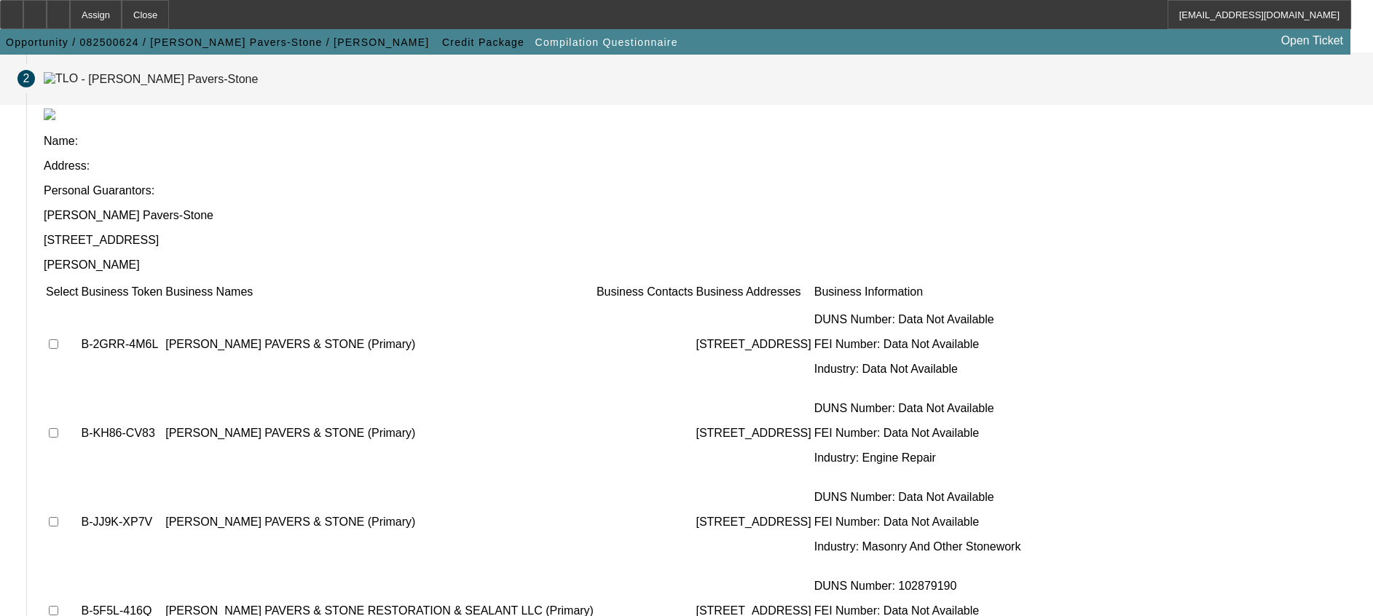
click at [58, 339] on input "checkbox" at bounding box center [53, 343] width 9 height 9
checkbox input "true"
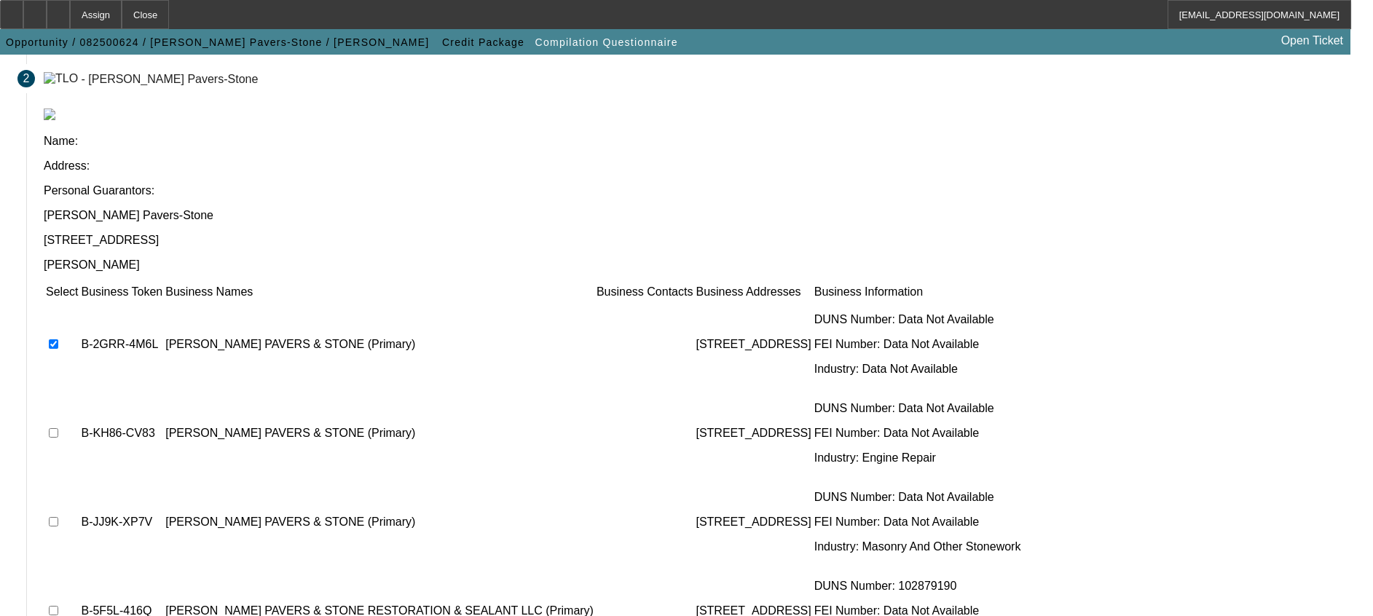
click at [58, 428] on input "checkbox" at bounding box center [53, 432] width 9 height 9
checkbox input "true"
click at [58, 517] on input "checkbox" at bounding box center [53, 521] width 9 height 9
checkbox input "true"
click at [58, 606] on input "checkbox" at bounding box center [53, 610] width 9 height 9
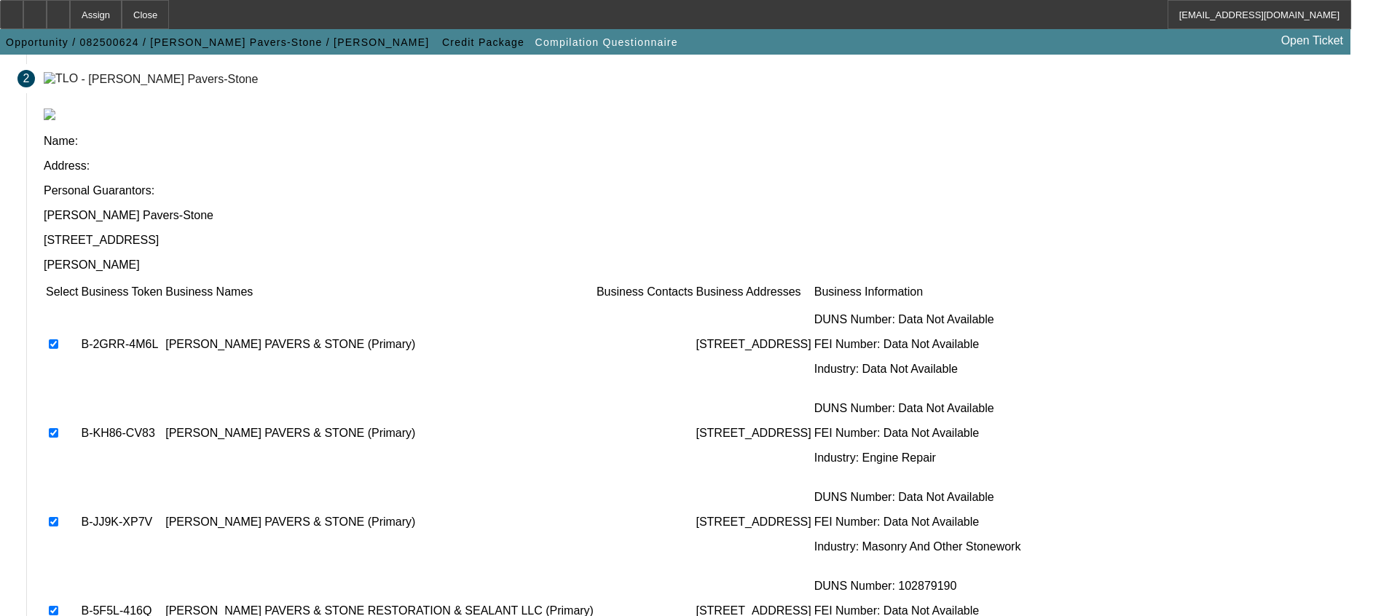
click at [58, 606] on input "checkbox" at bounding box center [53, 610] width 9 height 9
checkbox input "false"
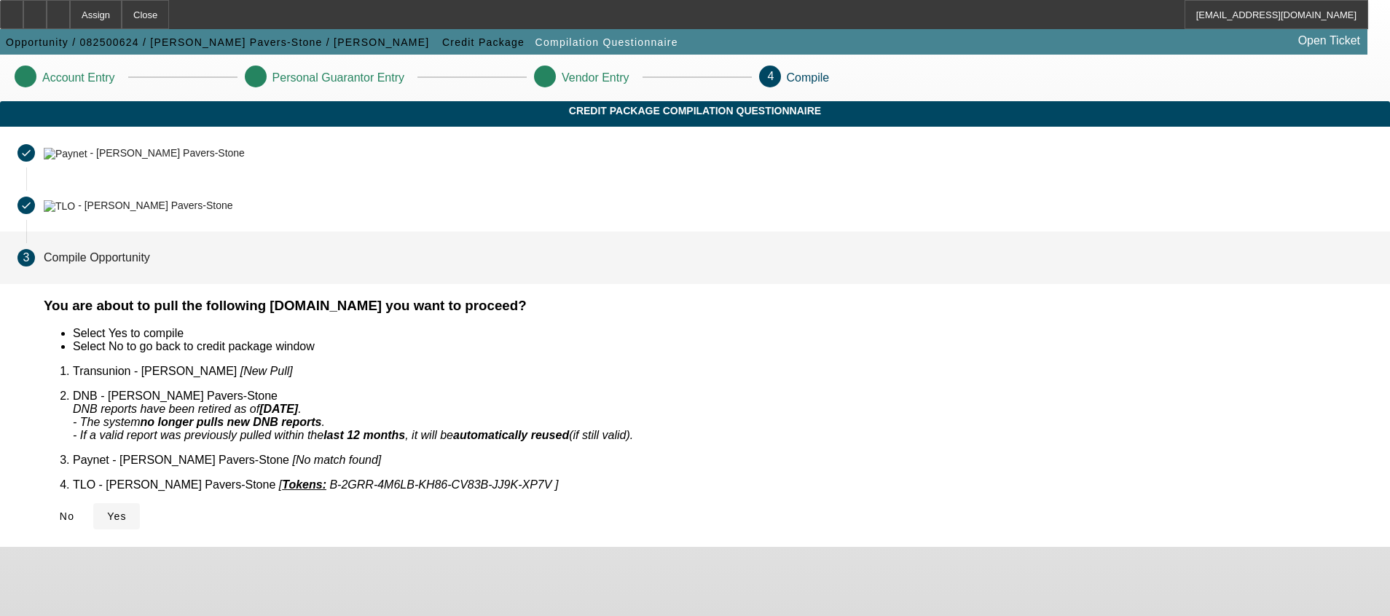
click at [107, 511] on icon at bounding box center [107, 517] width 0 height 12
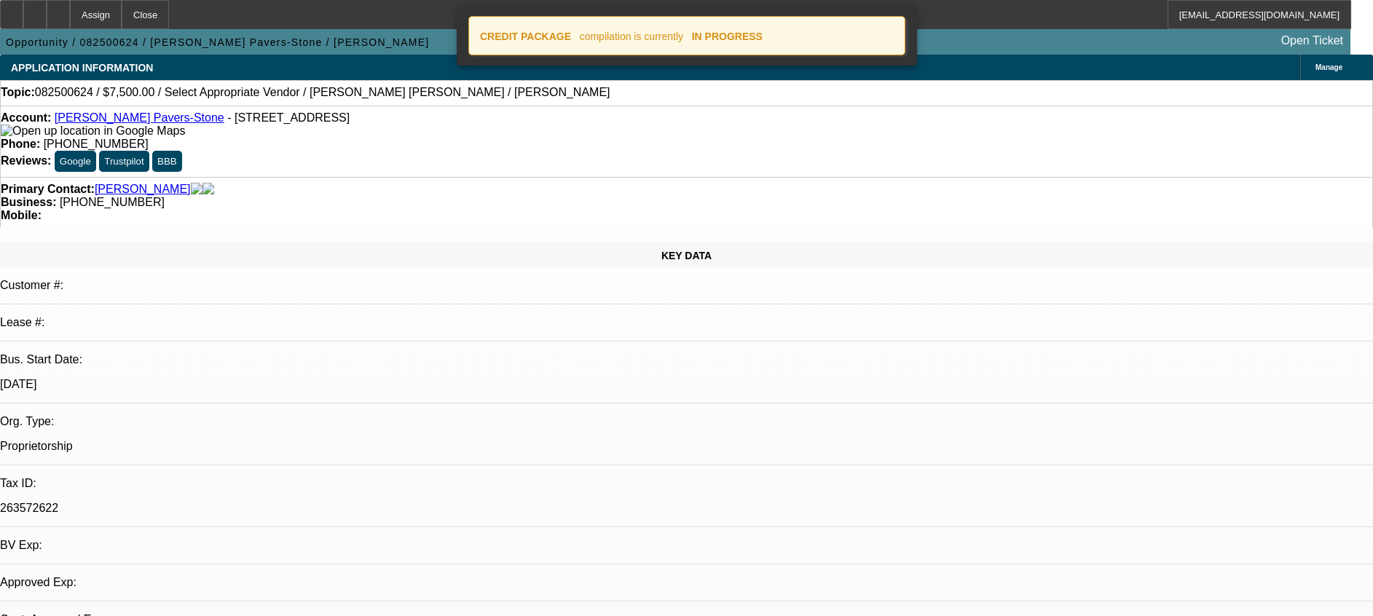
select select "0"
select select "2"
select select "0.1"
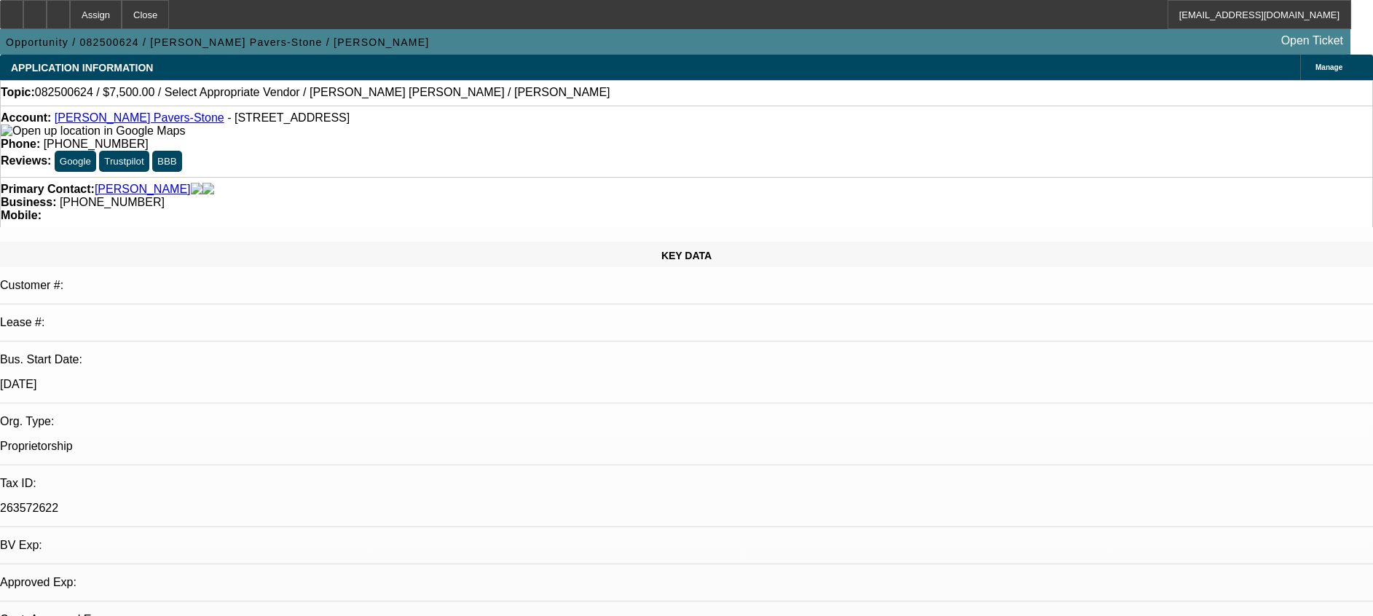
select select "1"
select select "2"
select select "4"
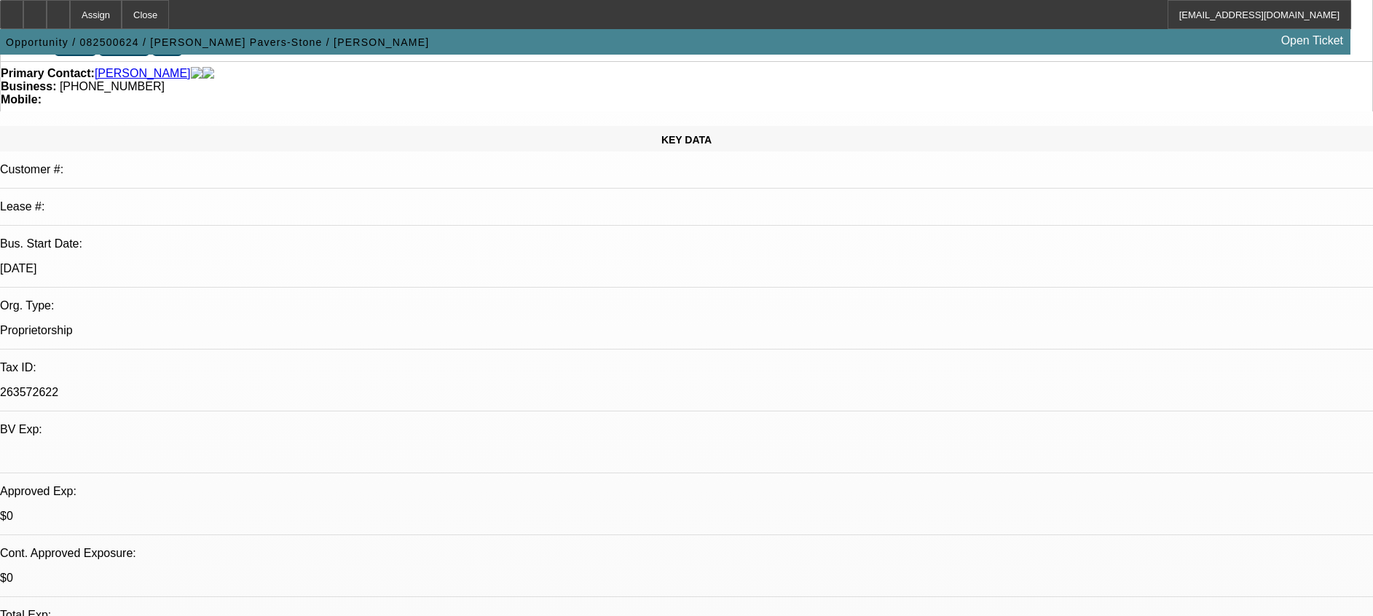
scroll to position [218, 0]
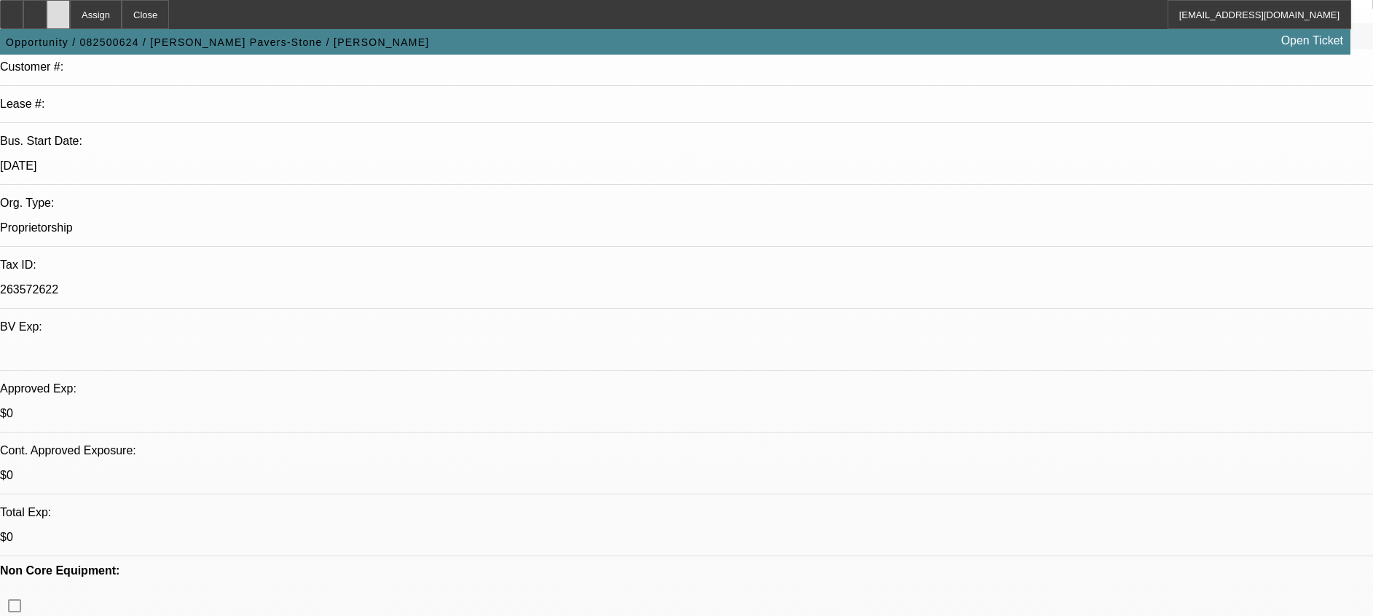
click at [70, 12] on div at bounding box center [58, 14] width 23 height 29
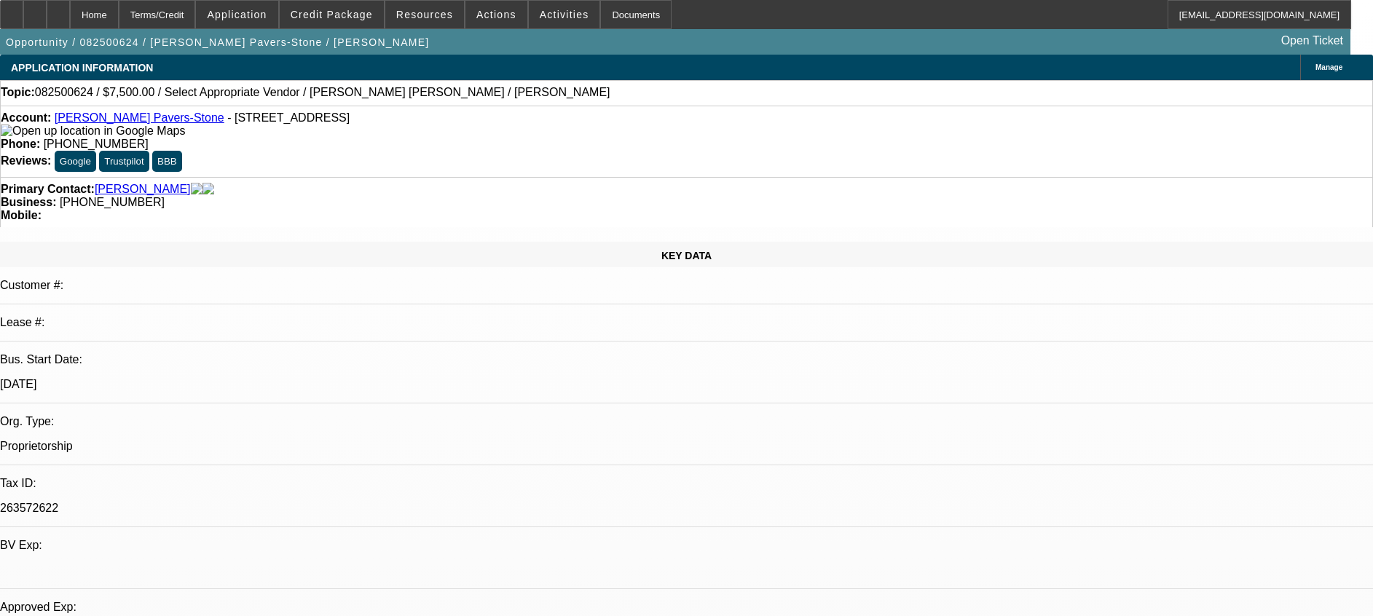
select select "0"
select select "2"
select select "0.1"
select select "1"
select select "2"
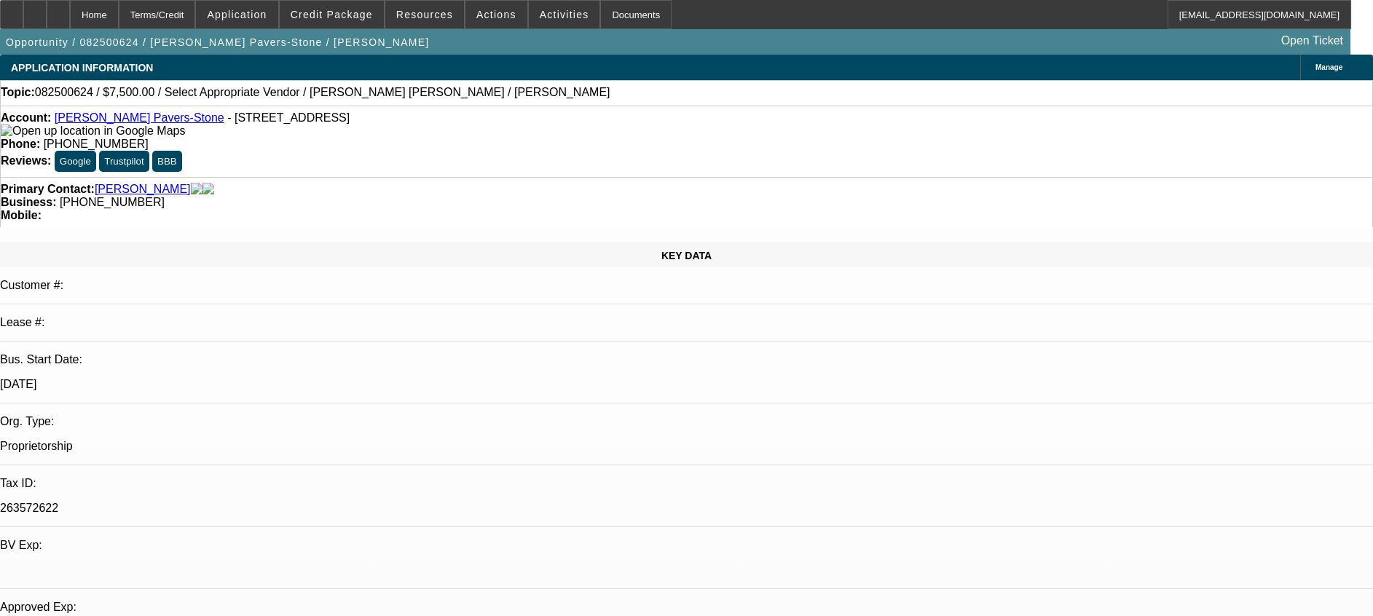
select select "4"
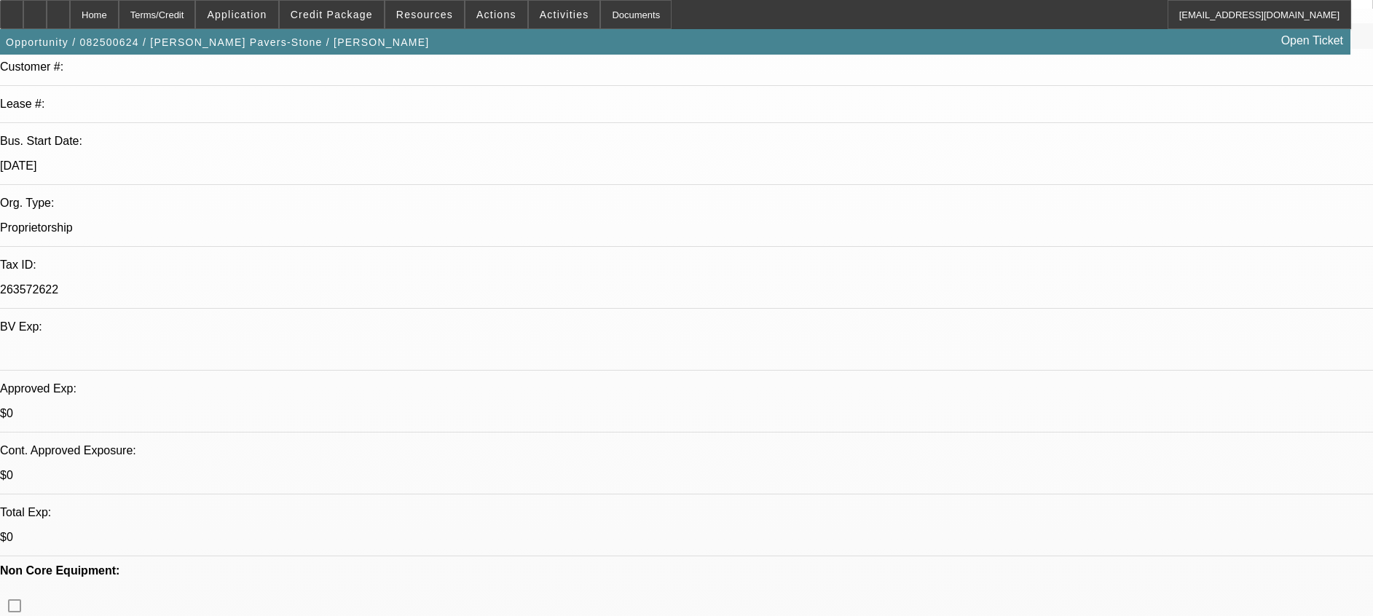
scroll to position [328, 0]
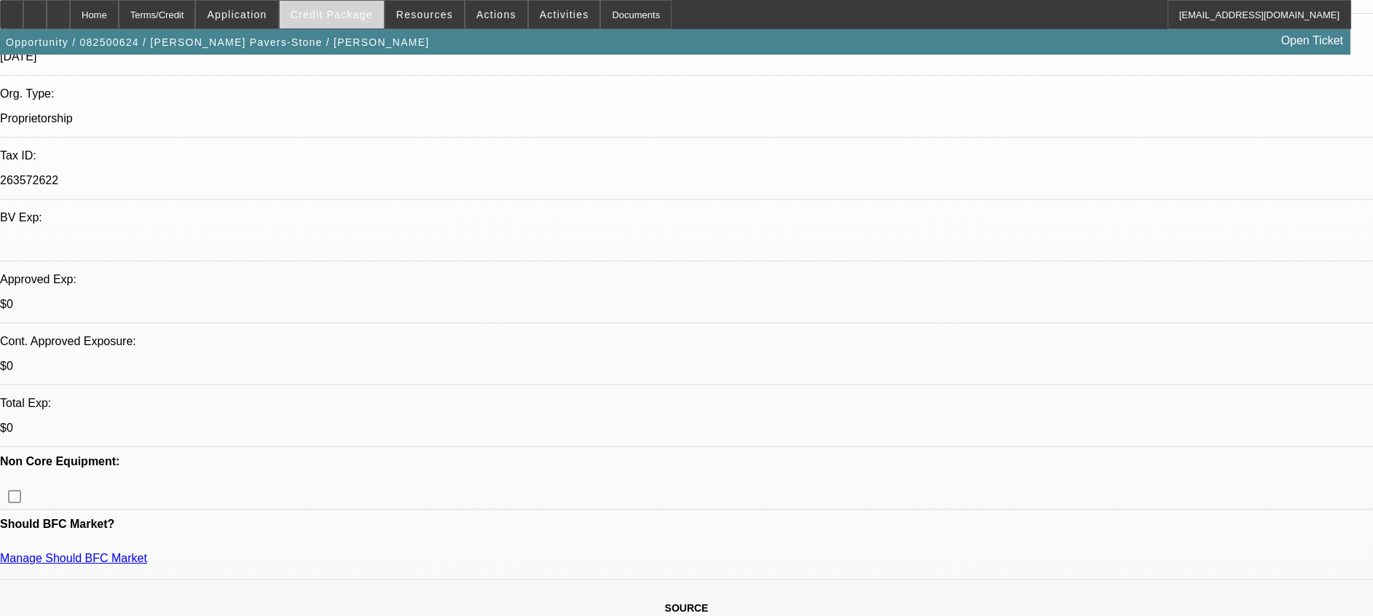
click at [326, 22] on span at bounding box center [332, 14] width 104 height 35
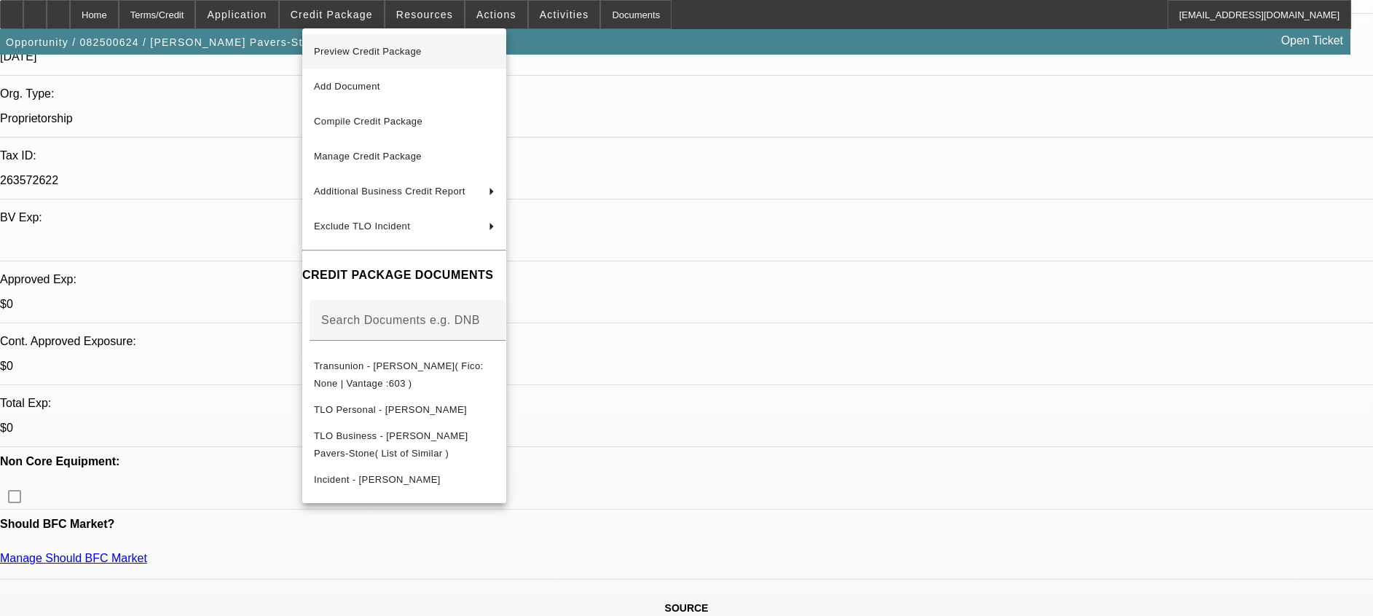
click at [414, 56] on span "Preview Credit Package" at bounding box center [368, 51] width 108 height 11
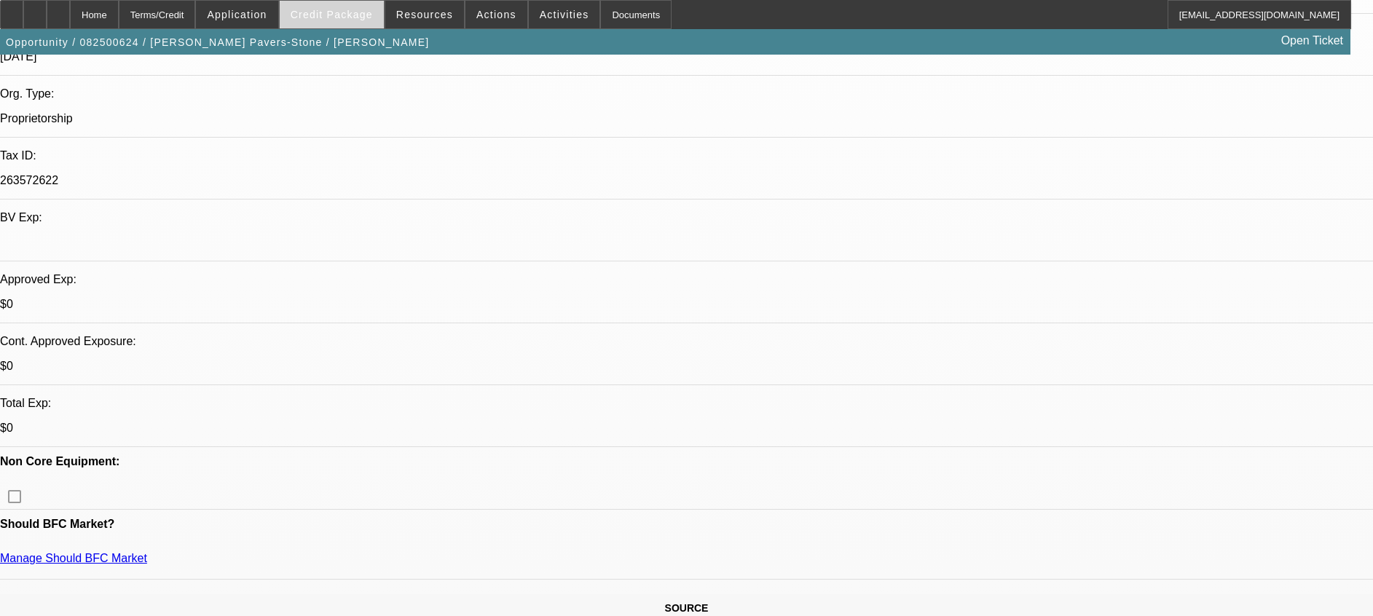
click at [338, 9] on span "Credit Package" at bounding box center [332, 15] width 82 height 12
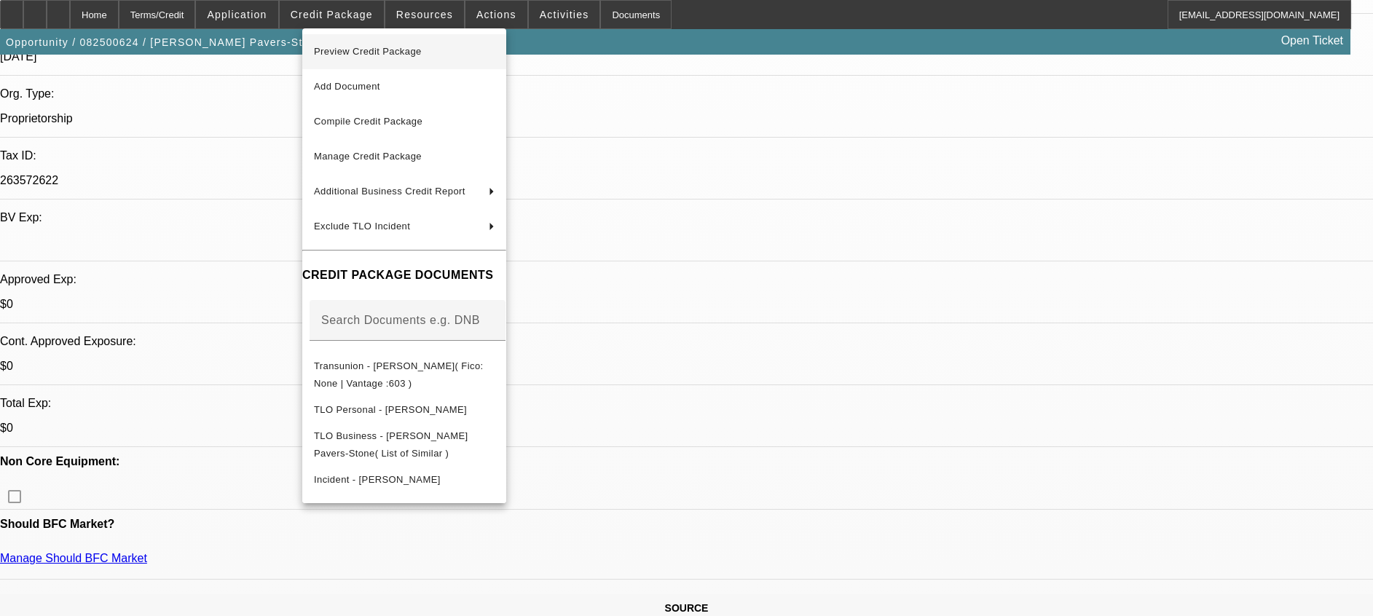
click at [394, 44] on span "Preview Credit Package" at bounding box center [404, 51] width 181 height 17
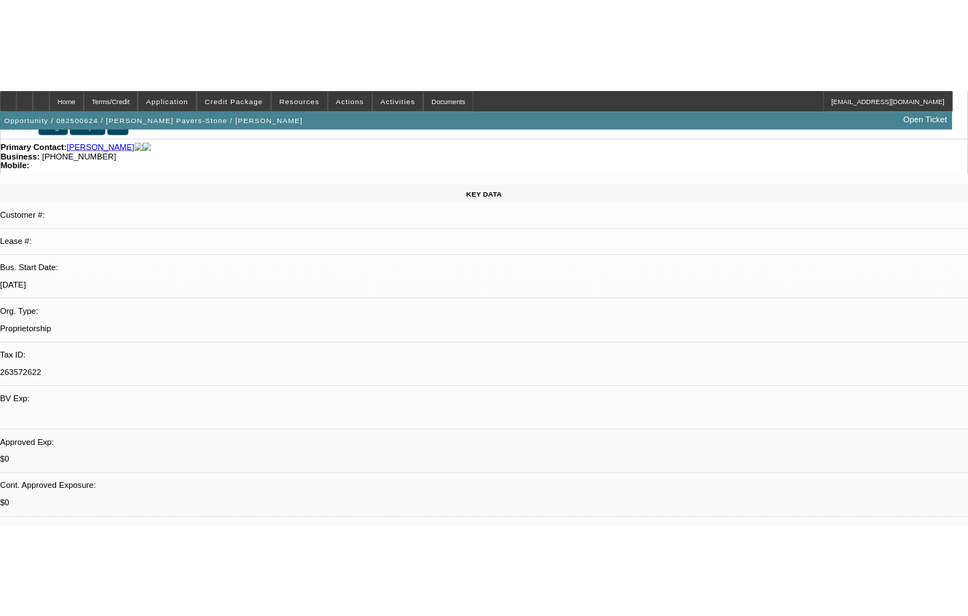
scroll to position [0, 0]
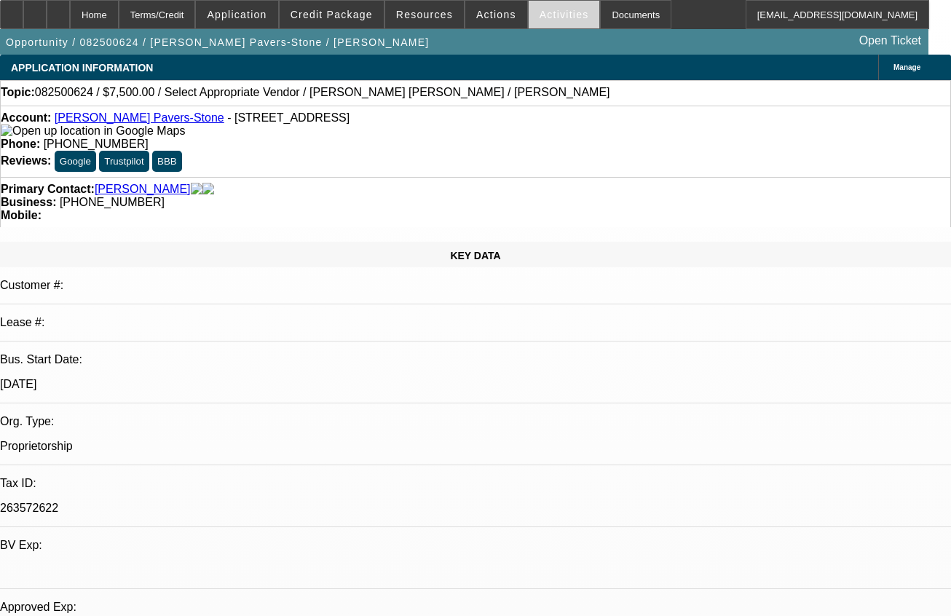
click at [540, 13] on span "Activities" at bounding box center [565, 15] width 50 height 12
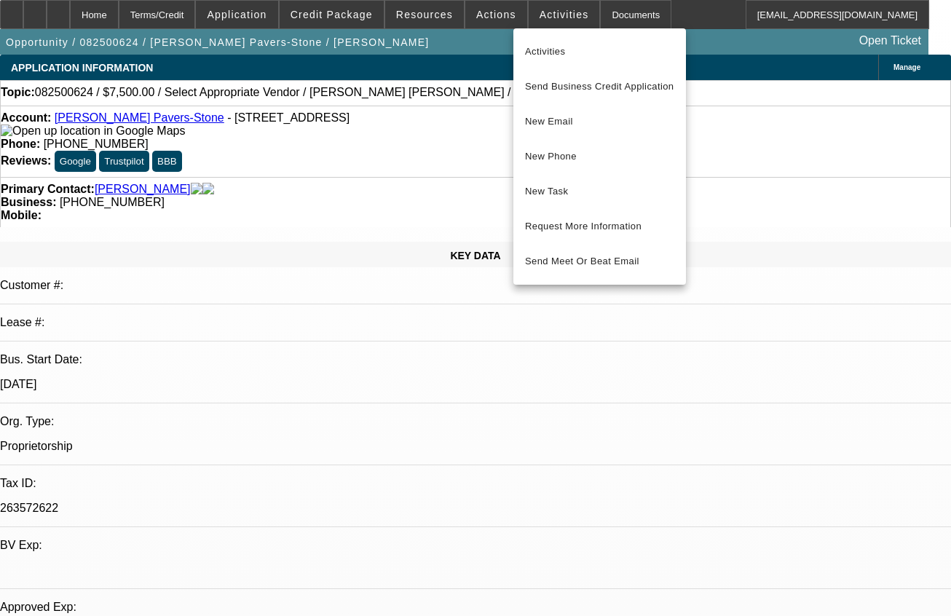
click at [486, 20] on div at bounding box center [475, 308] width 951 height 616
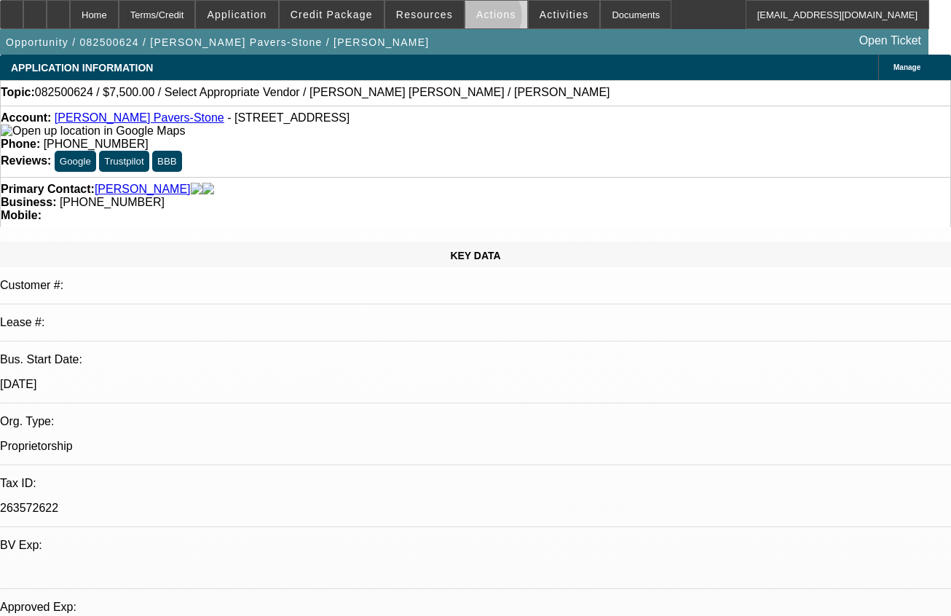
click at [486, 19] on span "Actions" at bounding box center [496, 15] width 40 height 12
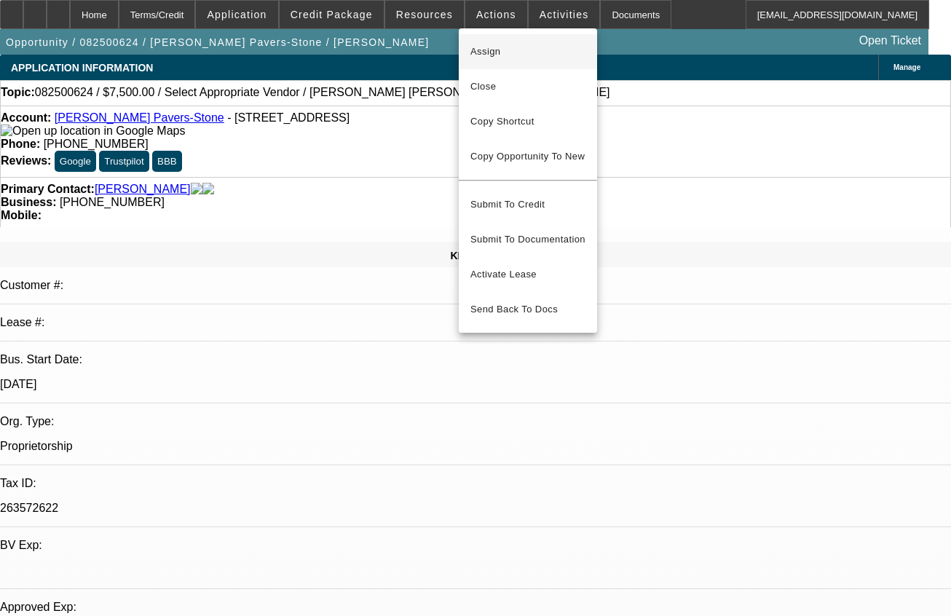
click at [508, 57] on span "Assign" at bounding box center [527, 51] width 115 height 17
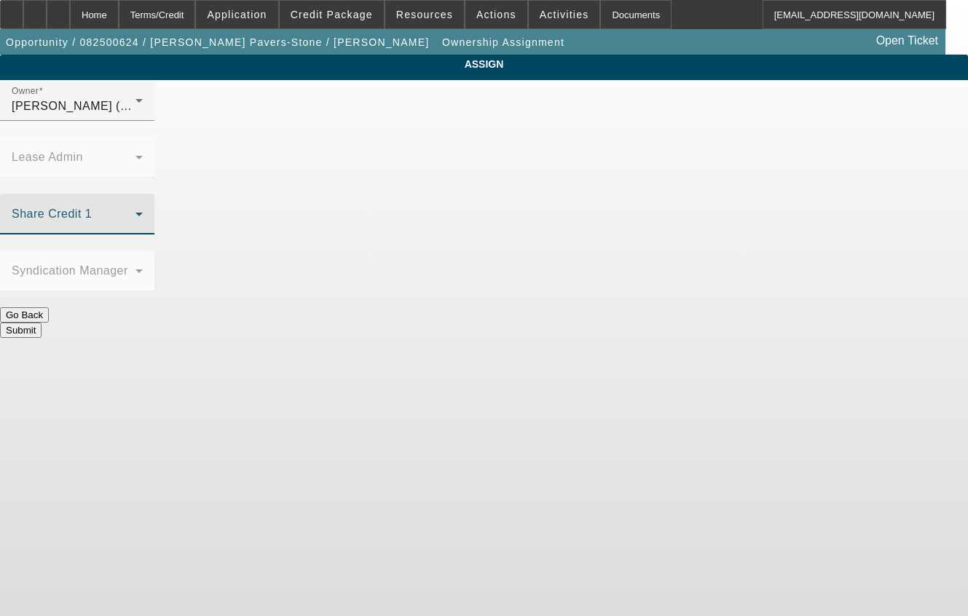
click at [143, 211] on mat-select at bounding box center [77, 219] width 131 height 17
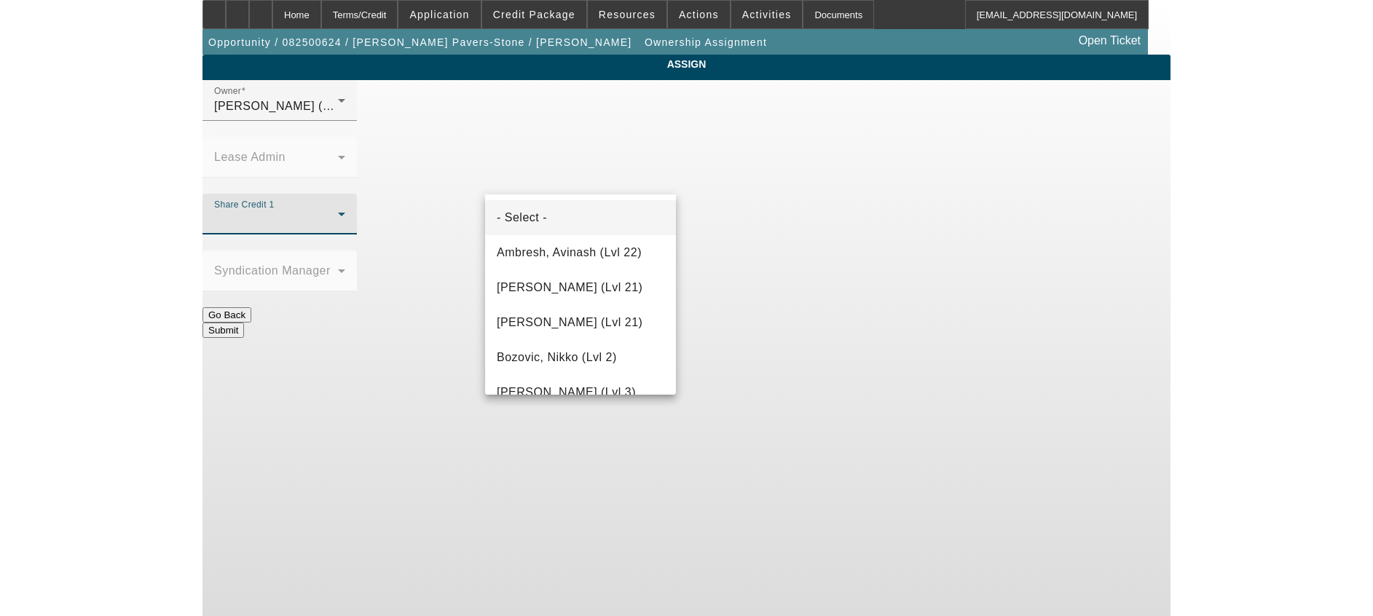
scroll to position [190, 0]
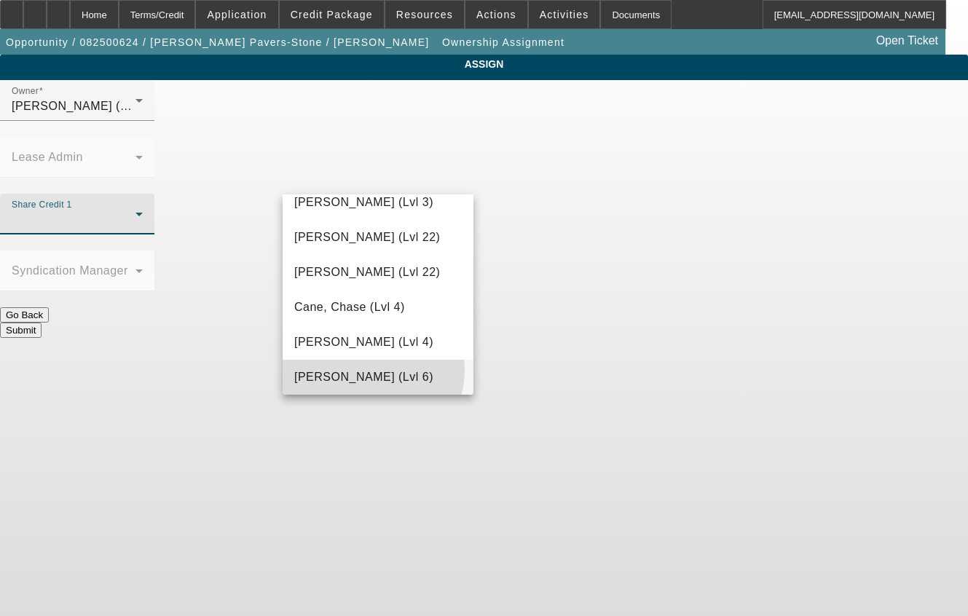
click at [373, 371] on span "D'Aquila, Philip (Lvl 6)" at bounding box center [363, 377] width 139 height 17
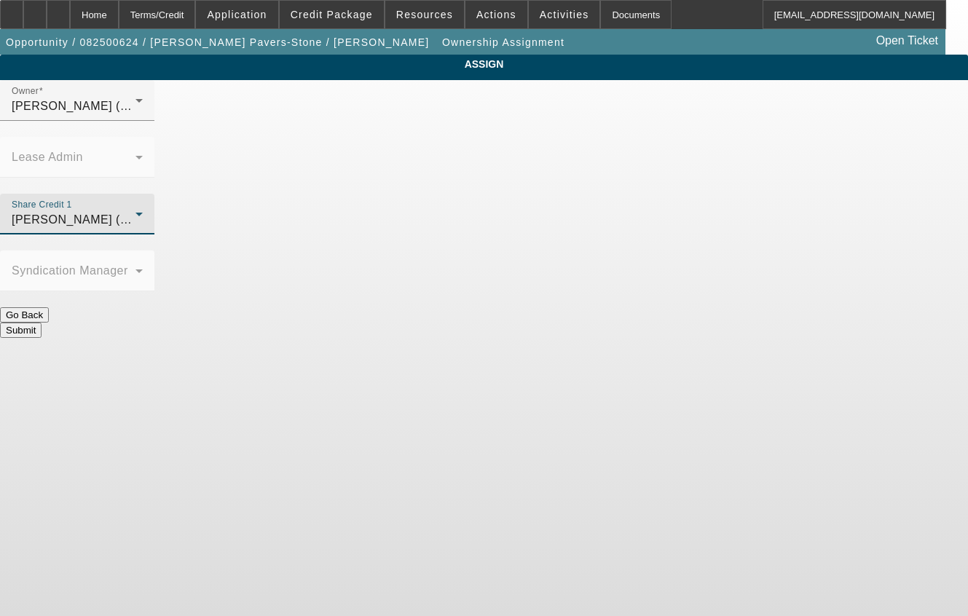
click at [42, 323] on button "Submit" at bounding box center [21, 330] width 42 height 15
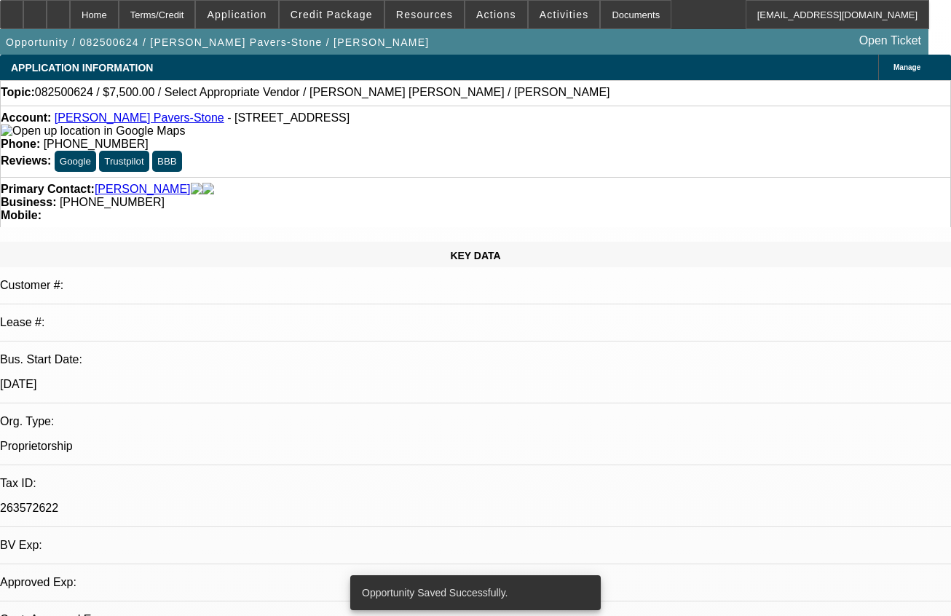
select select "0"
select select "2"
select select "0.1"
select select "4"
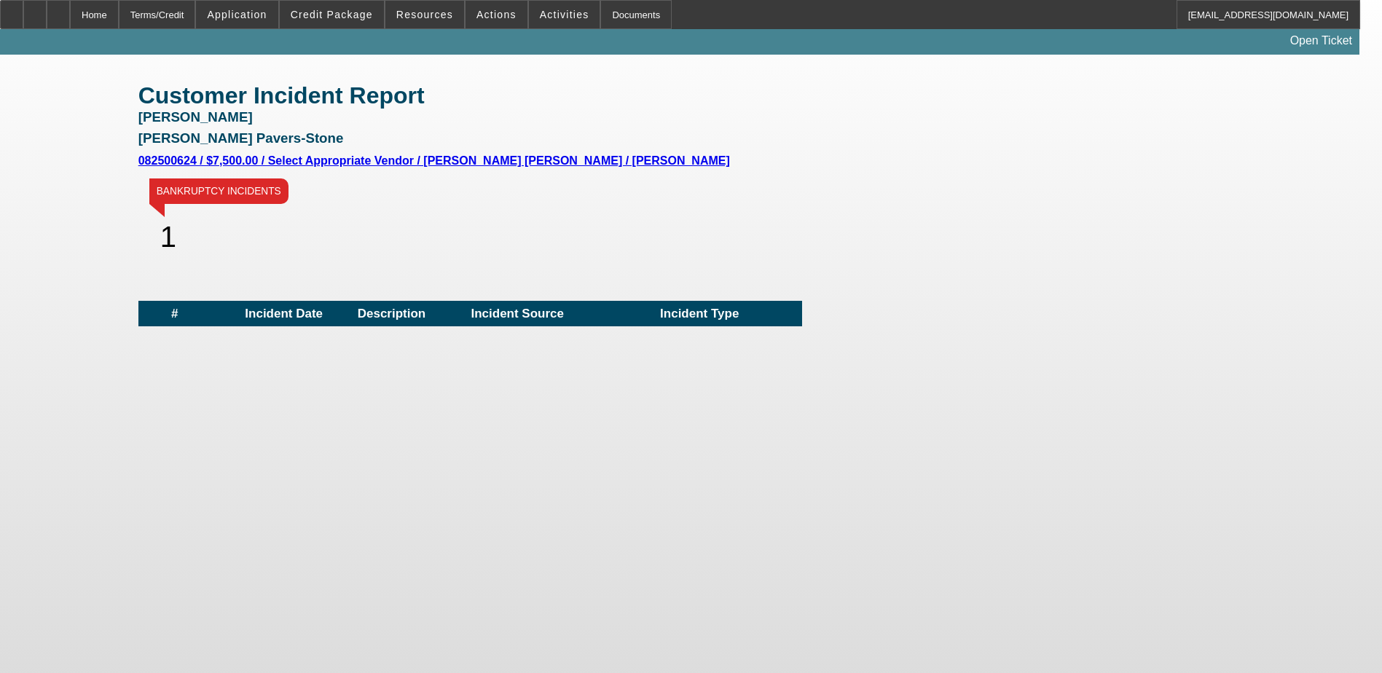
scroll to position [15, 0]
